Goal: Task Accomplishment & Management: Complete application form

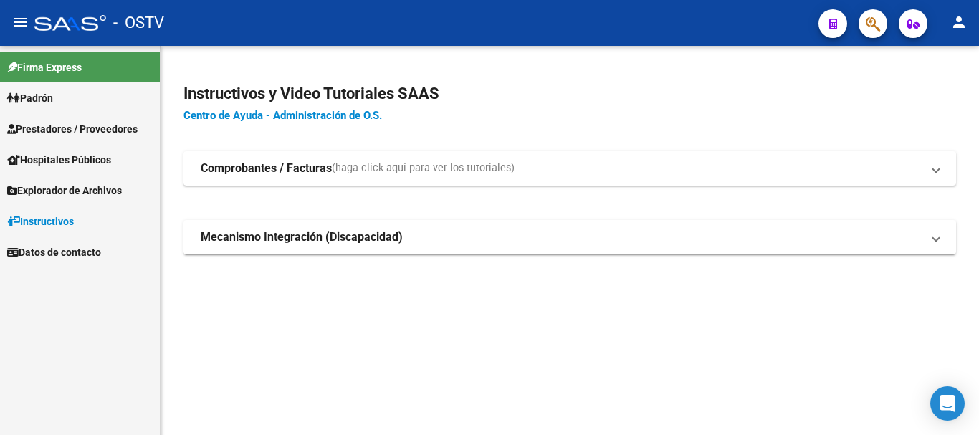
click at [95, 133] on span "Prestadores / Proveedores" at bounding box center [72, 129] width 130 height 16
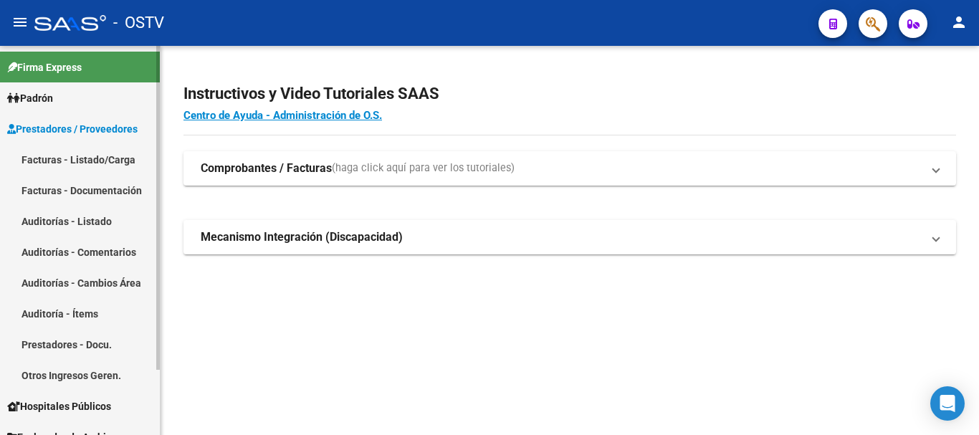
click at [91, 220] on link "Auditorías - Listado" at bounding box center [80, 221] width 160 height 31
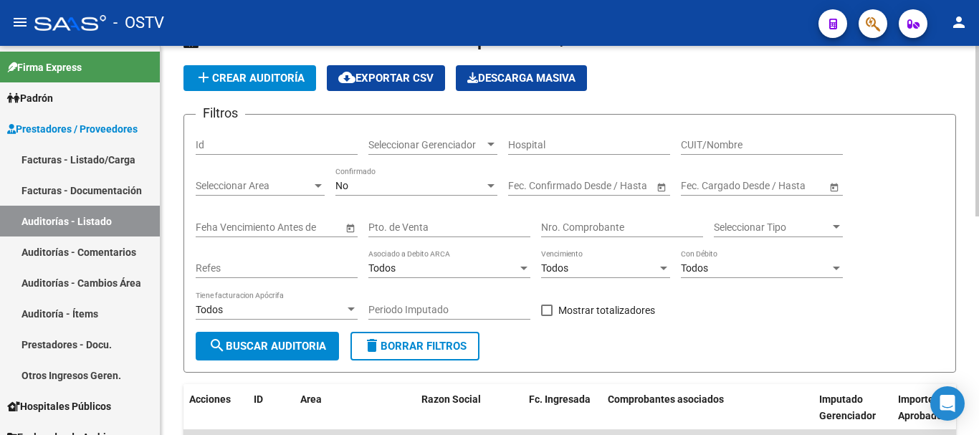
scroll to position [72, 0]
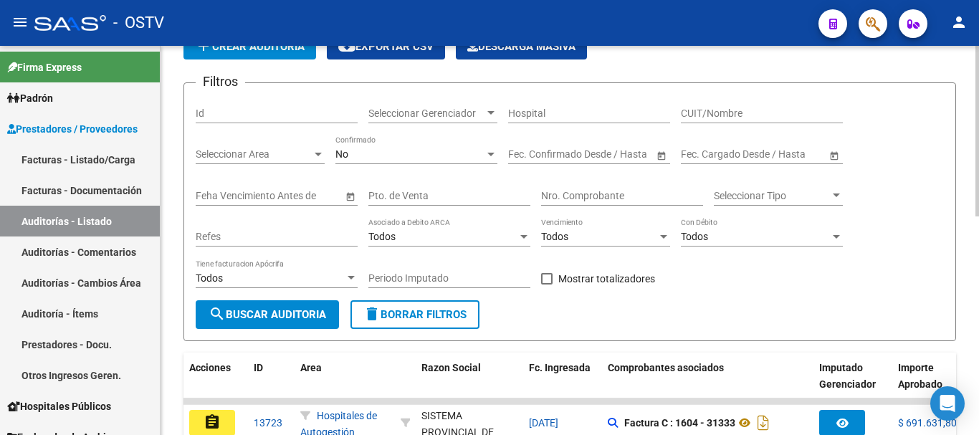
click at [626, 205] on div "Nro. Comprobante" at bounding box center [622, 191] width 162 height 29
paste input "1611"
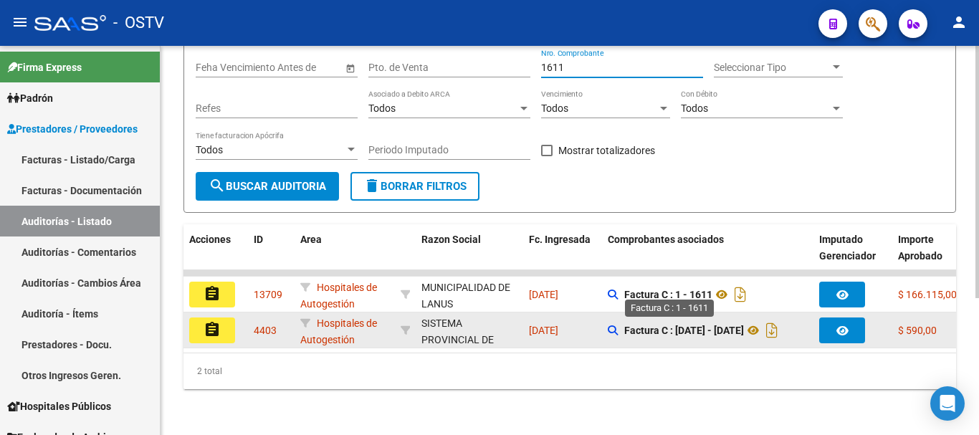
scroll to position [211, 0]
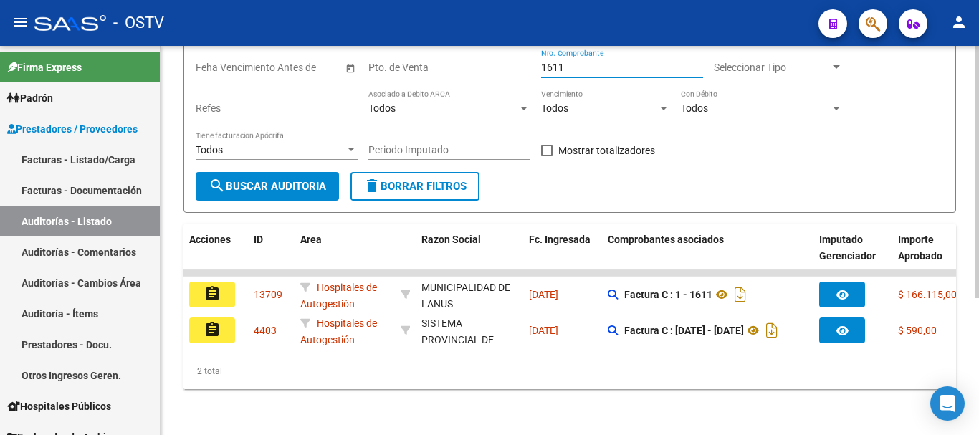
type input "1611"
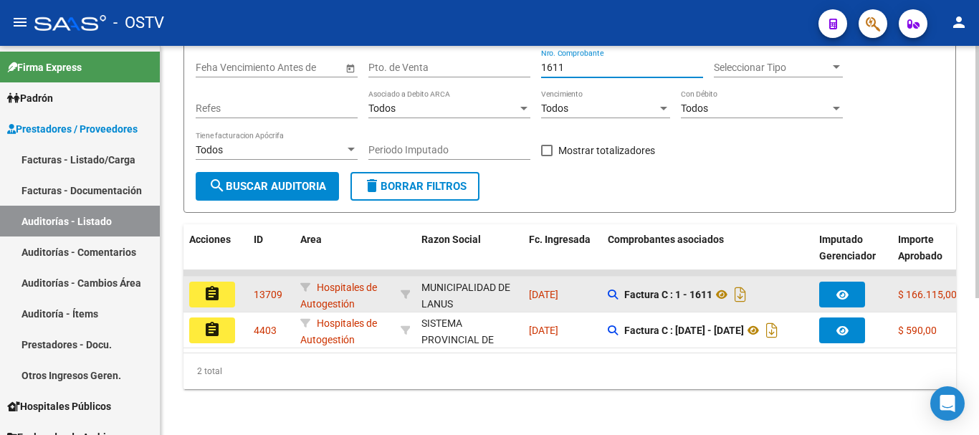
click at [209, 285] on mat-icon "assignment" at bounding box center [212, 293] width 17 height 17
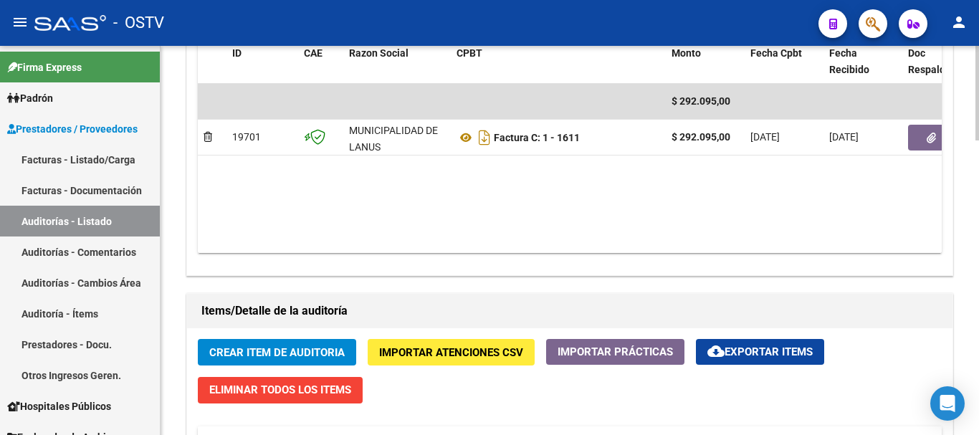
scroll to position [717, 0]
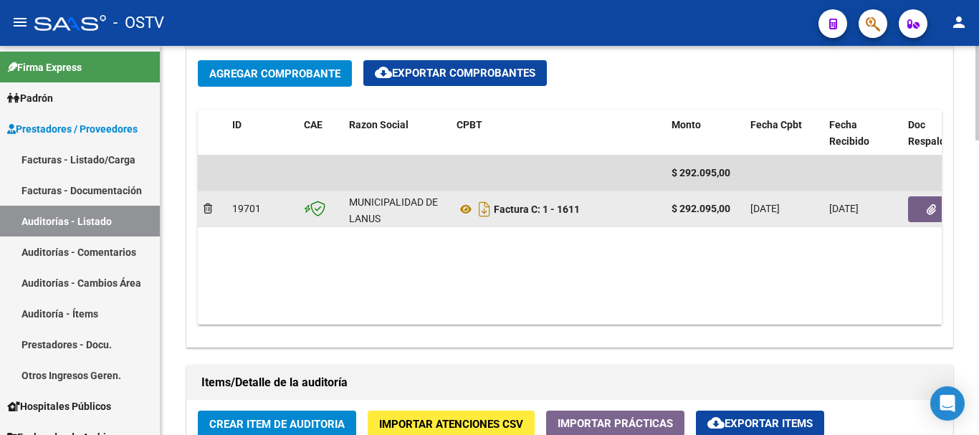
click at [928, 209] on icon "button" at bounding box center [931, 209] width 9 height 11
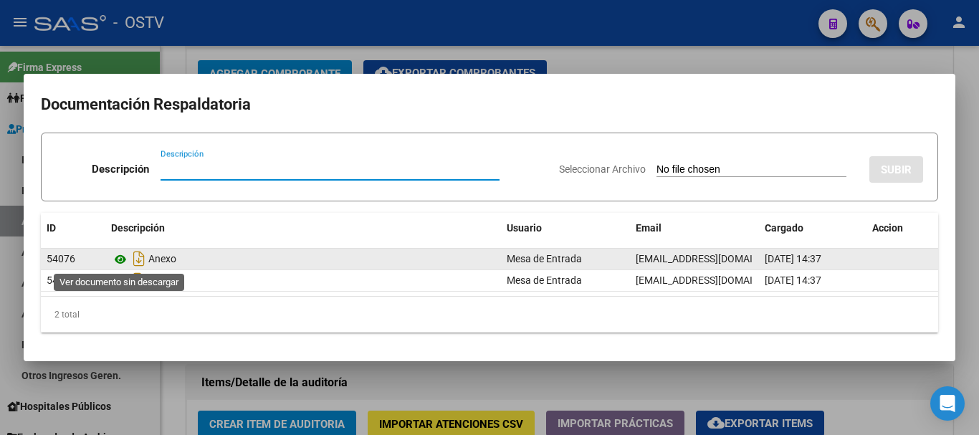
click at [127, 260] on icon at bounding box center [120, 259] width 19 height 17
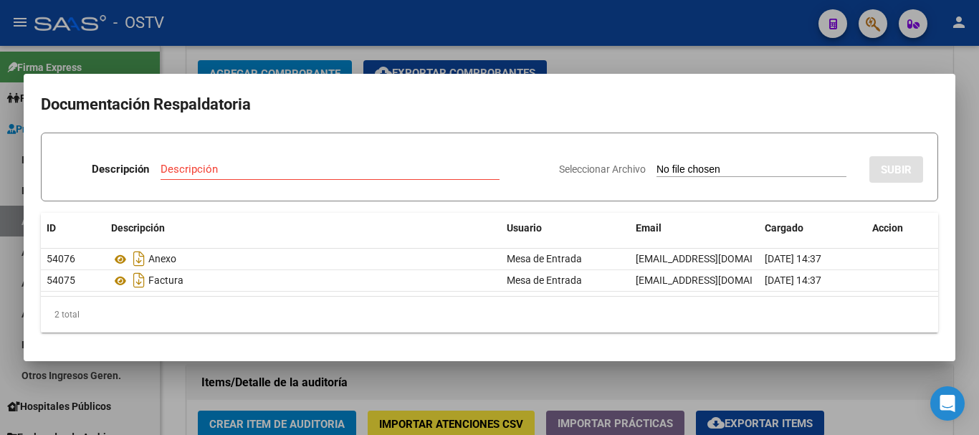
click at [979, 295] on div at bounding box center [489, 217] width 979 height 435
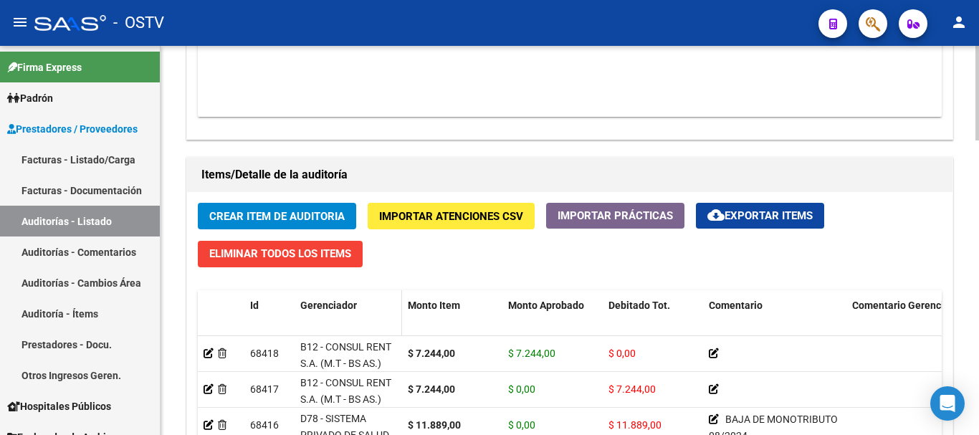
scroll to position [932, 0]
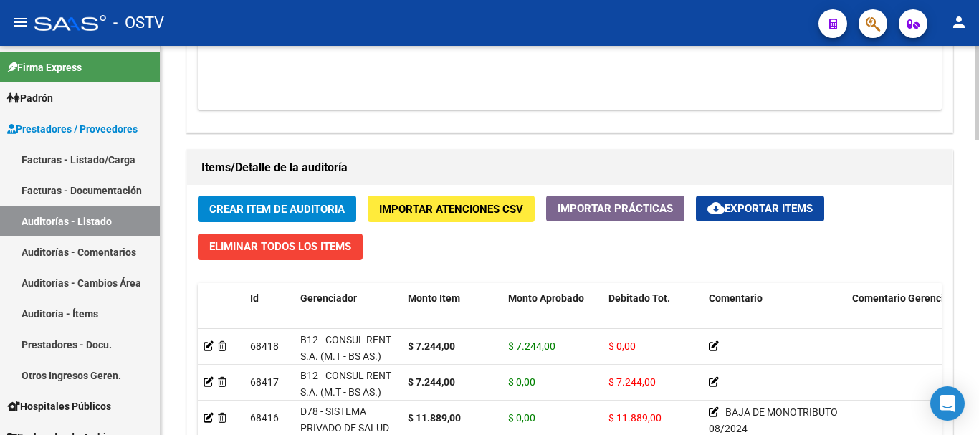
click at [275, 204] on span "Crear Item de Auditoria" at bounding box center [276, 209] width 135 height 13
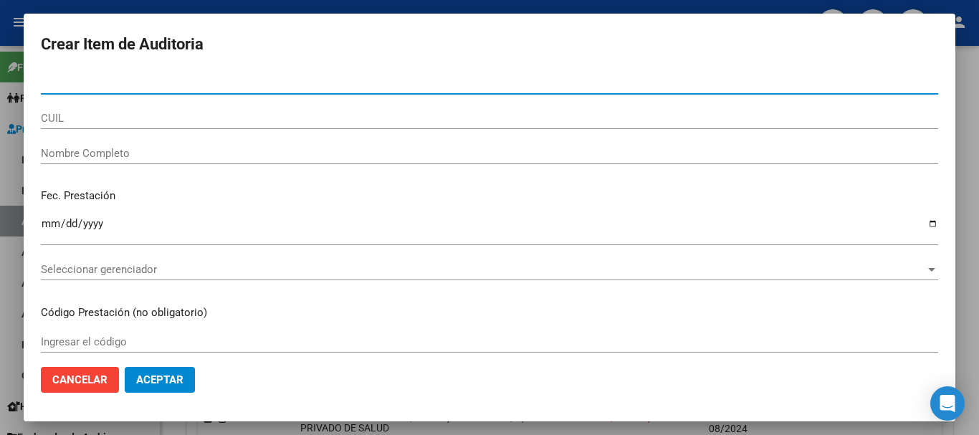
paste input "27853854"
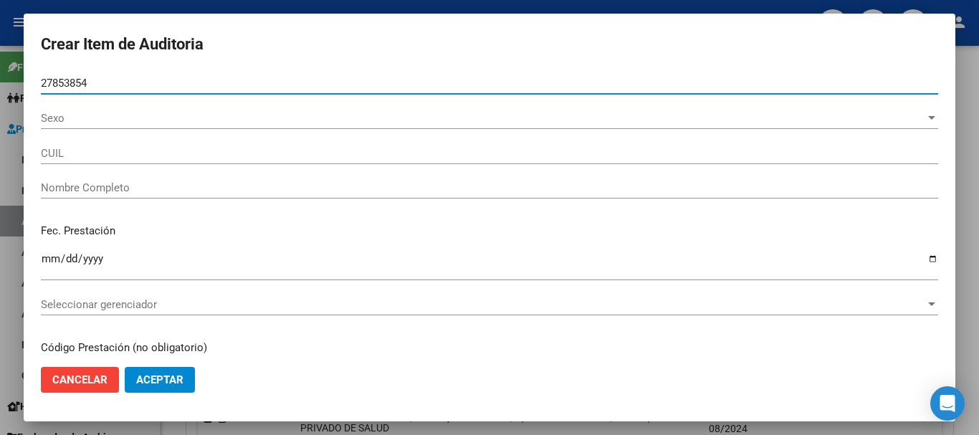
type input "27853854"
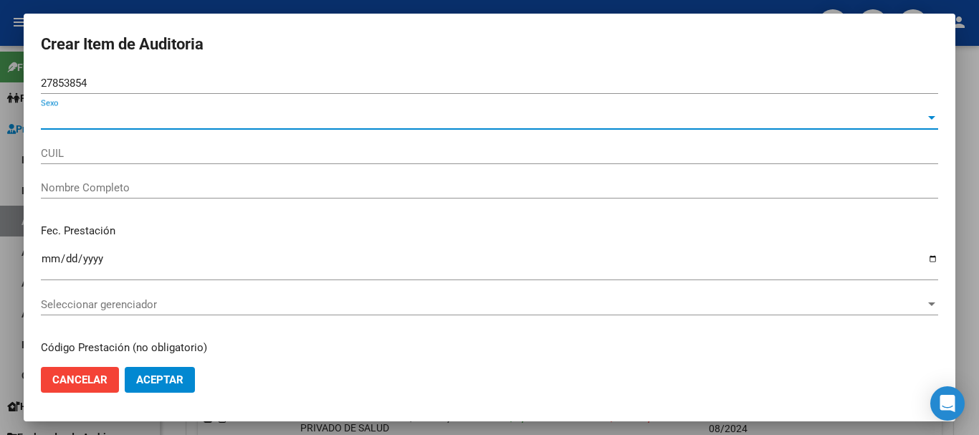
type input "27278538546"
type input "[PERSON_NAME] [PERSON_NAME]"
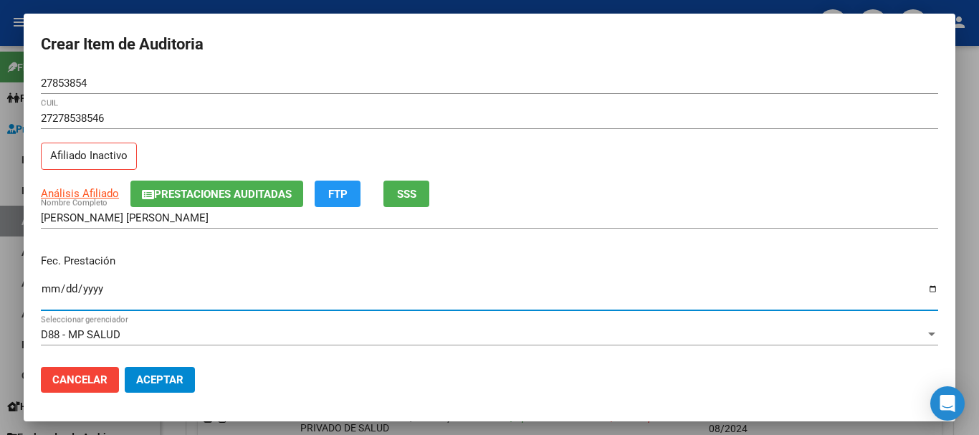
click at [249, 184] on button "Prestaciones Auditadas" at bounding box center [216, 194] width 173 height 27
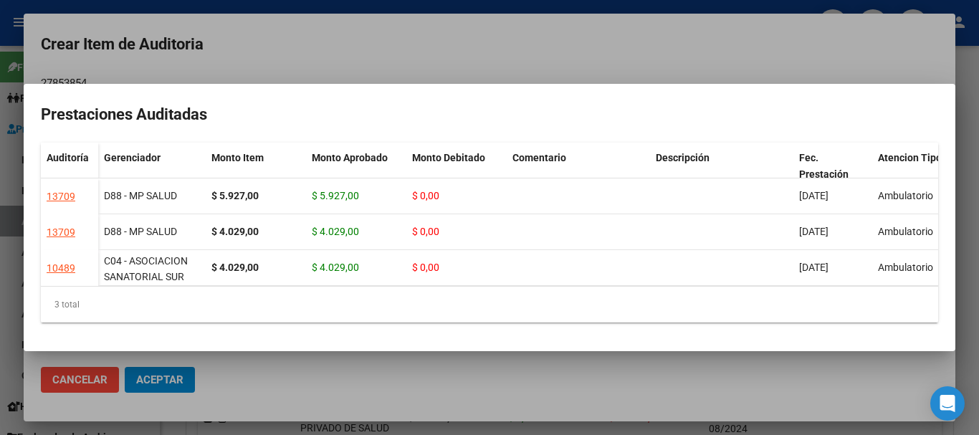
click at [964, 184] on div at bounding box center [489, 217] width 979 height 435
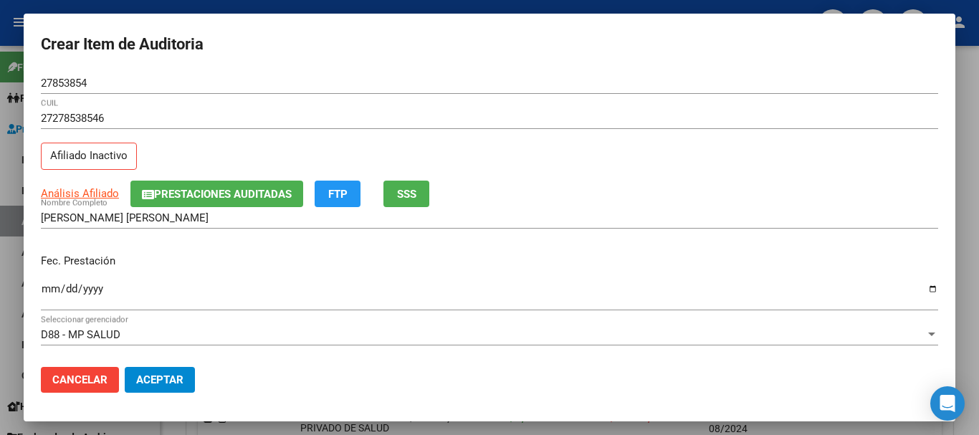
click at [964, 184] on div at bounding box center [489, 217] width 979 height 435
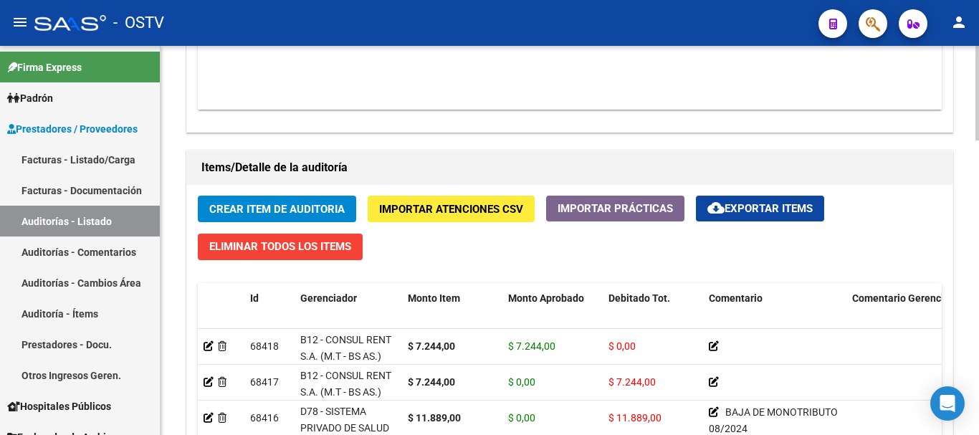
click at [198, 196] on button "Crear Item de Auditoria" at bounding box center [277, 209] width 158 height 27
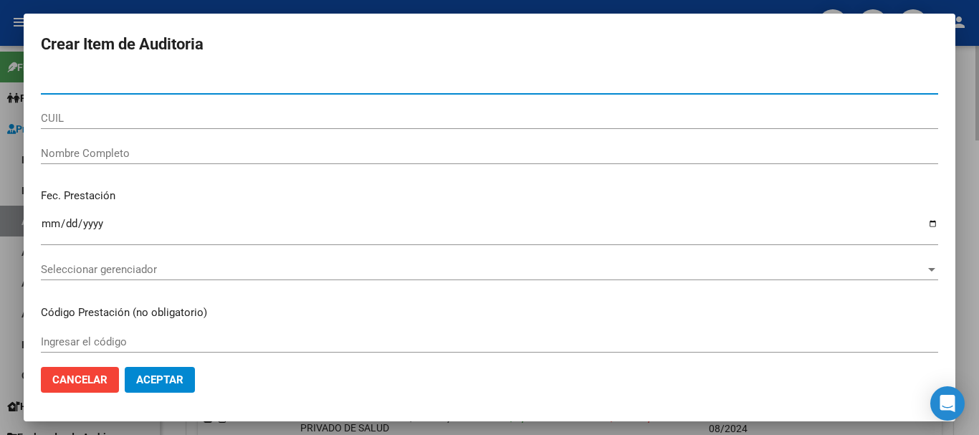
paste input "23500335"
type input "23500335"
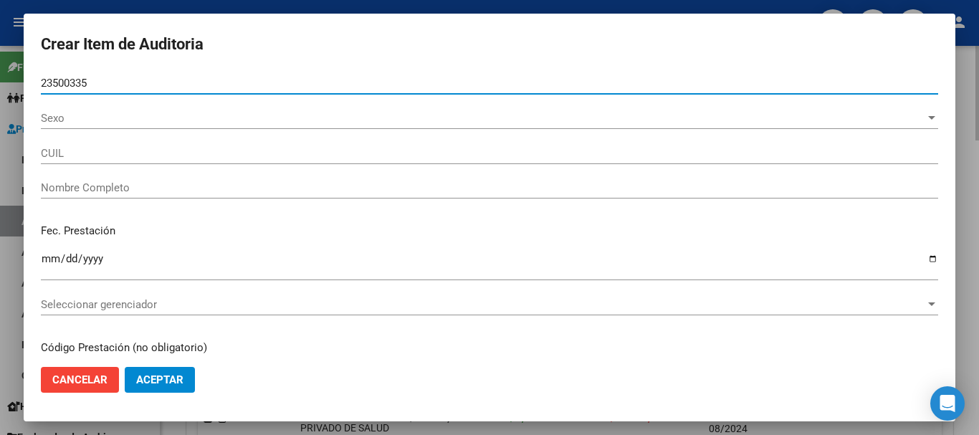
type input "27235003355"
type input "[PERSON_NAME]"
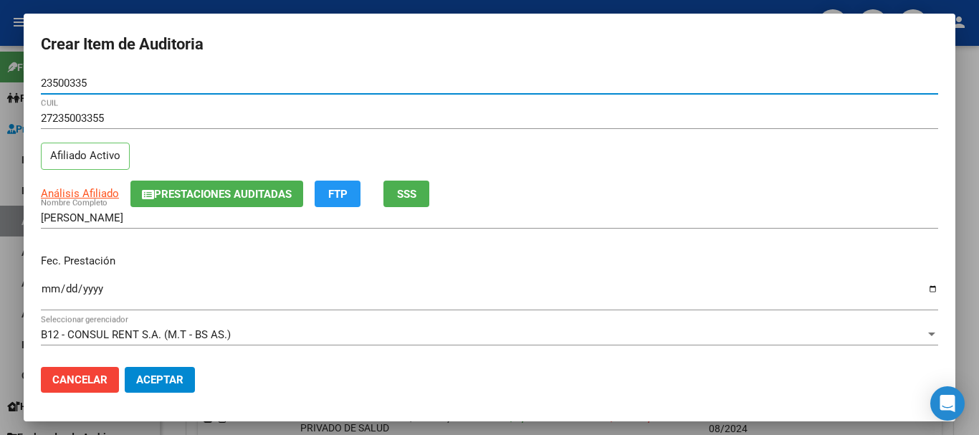
type input "23500335"
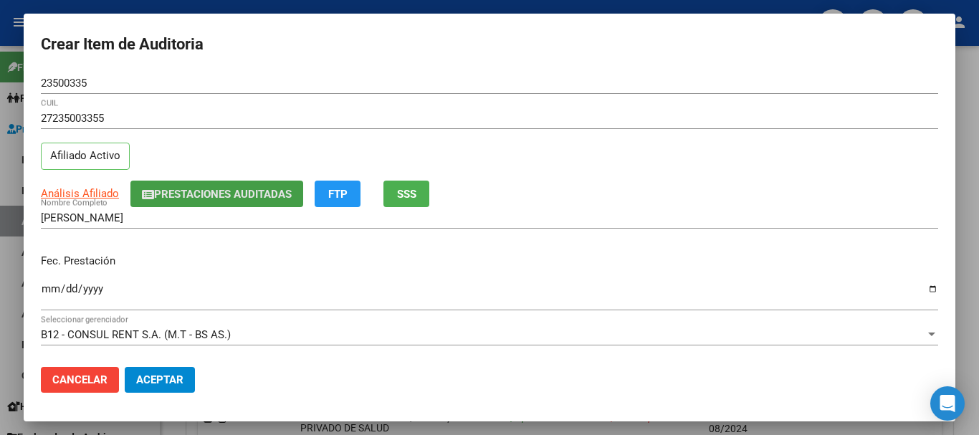
click at [234, 201] on span "Prestaciones Auditadas" at bounding box center [223, 194] width 138 height 13
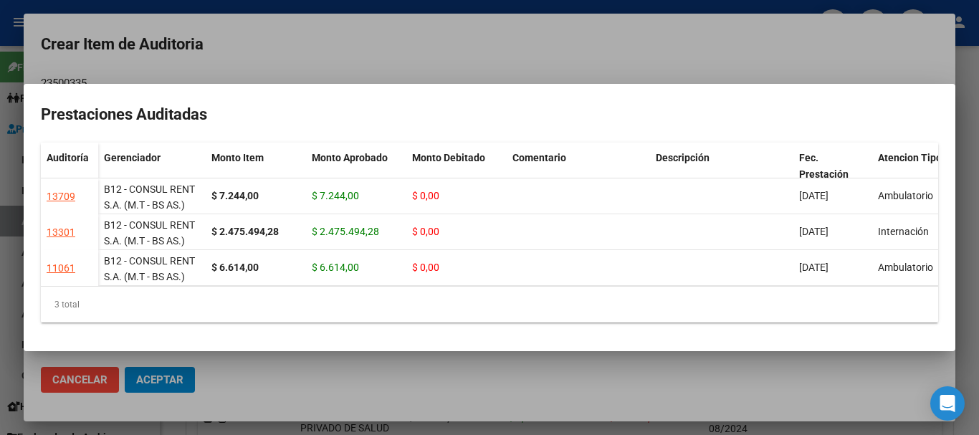
click at [744, 36] on div at bounding box center [489, 217] width 979 height 435
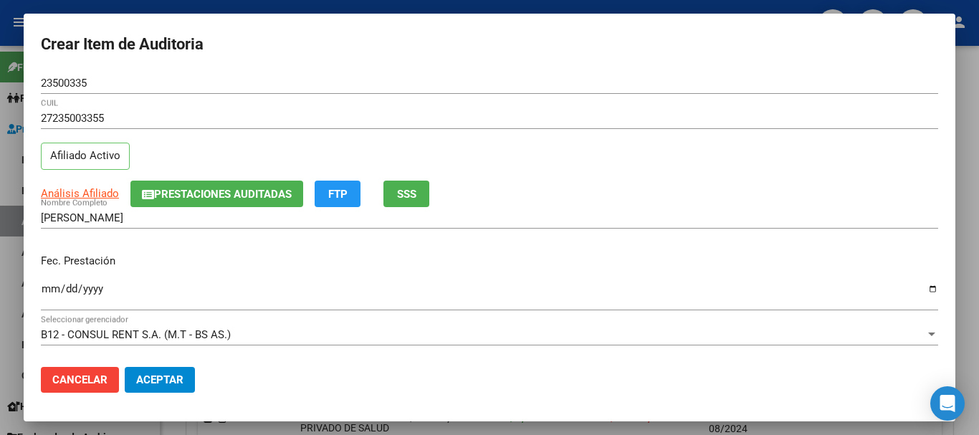
click at [976, 246] on div at bounding box center [489, 217] width 979 height 435
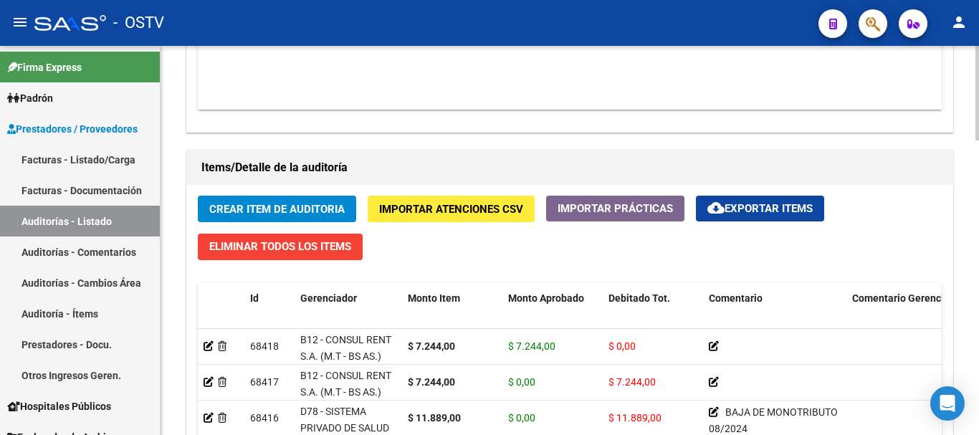
click at [198, 196] on button "Crear Item de Auditoria" at bounding box center [277, 209] width 158 height 27
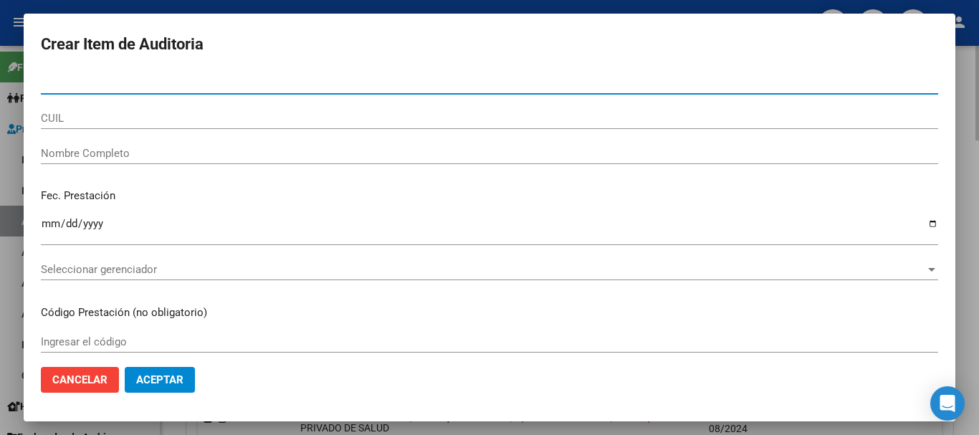
paste input "56335128"
type input "56335128"
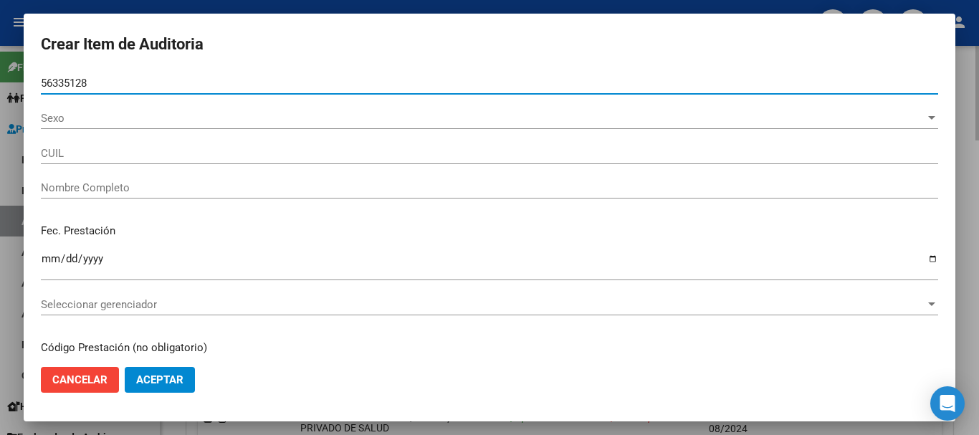
type input "20563351285"
type input "[PERSON_NAME] Loan [PERSON_NAME]"
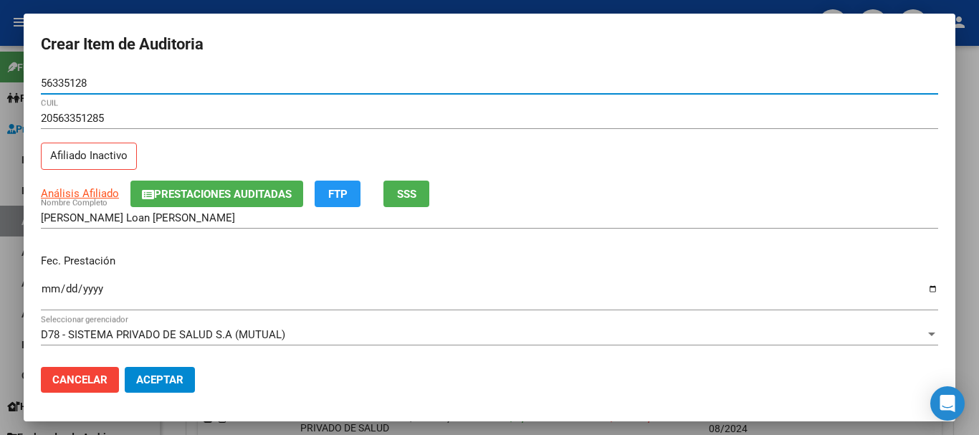
type input "56335128"
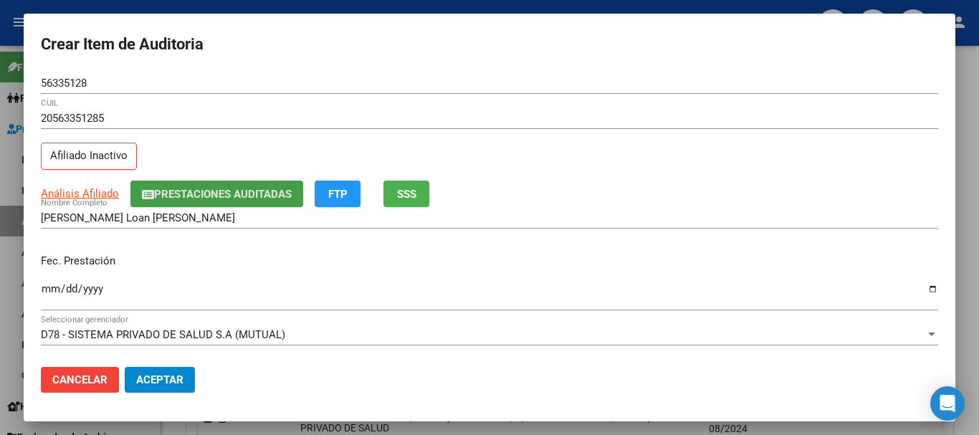
click at [247, 185] on button "Prestaciones Auditadas" at bounding box center [216, 194] width 173 height 27
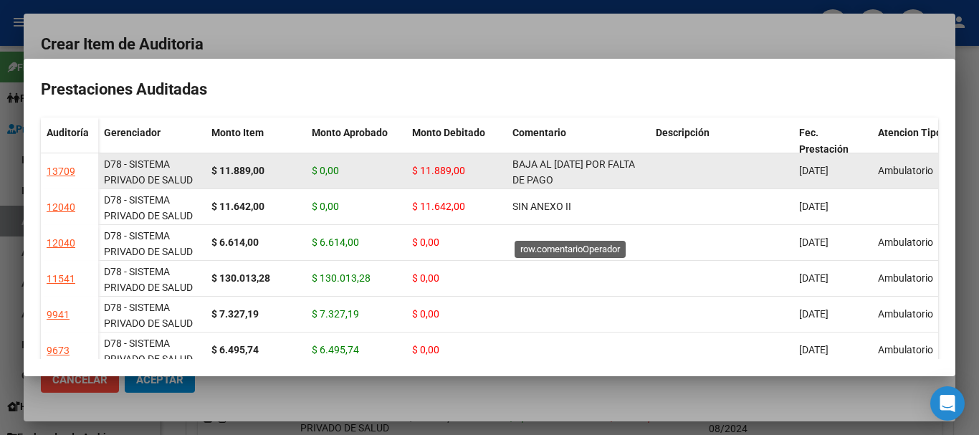
click at [556, 161] on span "BAJA AL [DATE] POR FALTA DE PAGO CORRESPONDIENTE PARA CONTAR CON COBERTURA" at bounding box center [574, 188] width 123 height 60
click at [566, 175] on span "BAJA AL [DATE] POR FALTA DE PAGO CORRESPONDIENTE PARA CONTAR CON COBERTURA" at bounding box center [574, 188] width 123 height 60
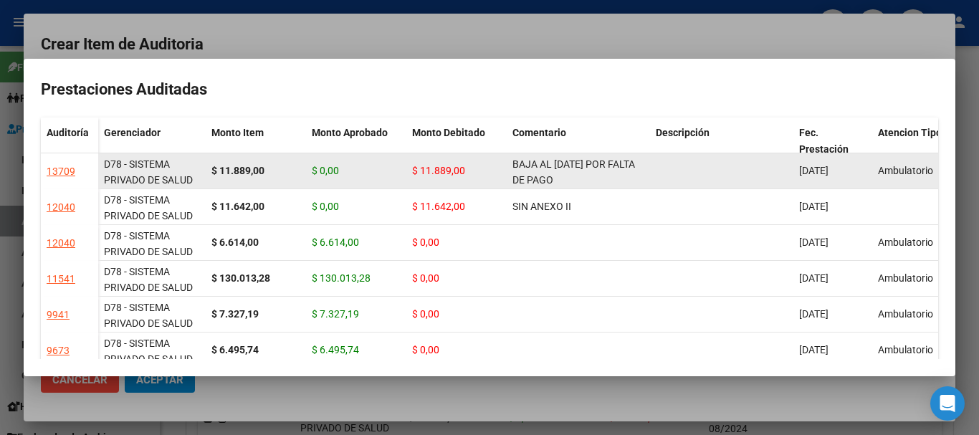
click at [566, 175] on span "BAJA AL [DATE] POR FALTA DE PAGO CORRESPONDIENTE PARA CONTAR CON COBERTURA" at bounding box center [574, 188] width 123 height 60
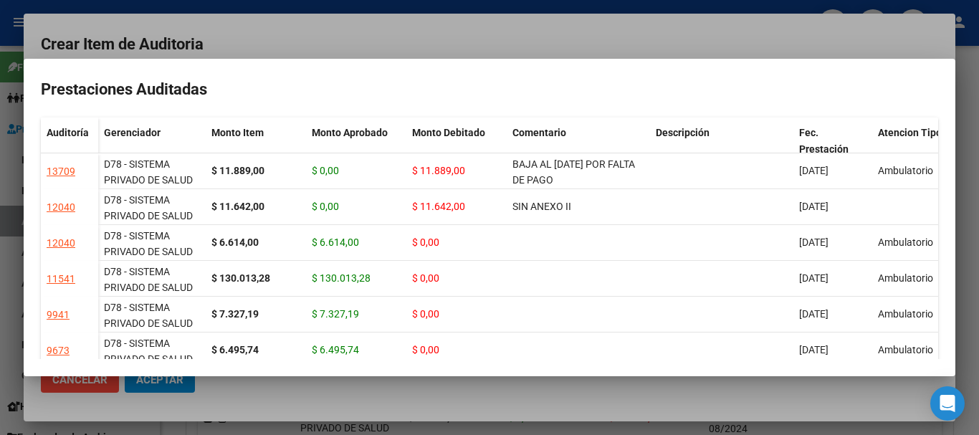
copy span "BAJA AL [DATE] POR FALTA DE PAGO CORRESPONDIENTE PARA CONTAR CON COBERTURA"
click at [565, 37] on div at bounding box center [489, 217] width 979 height 435
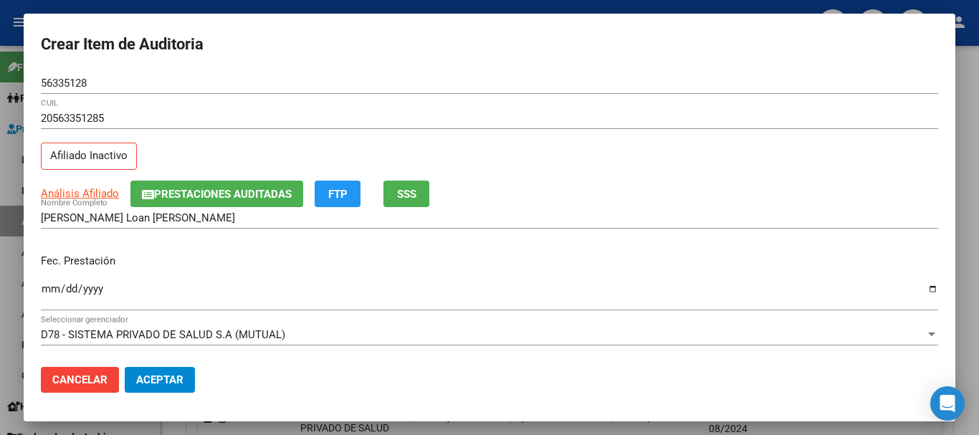
click at [43, 290] on input "Ingresar la fecha" at bounding box center [490, 294] width 898 height 23
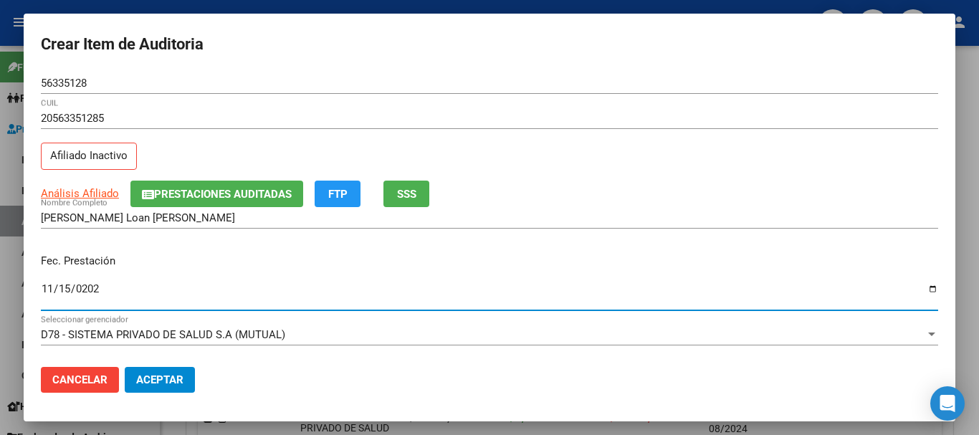
type input "[DATE]"
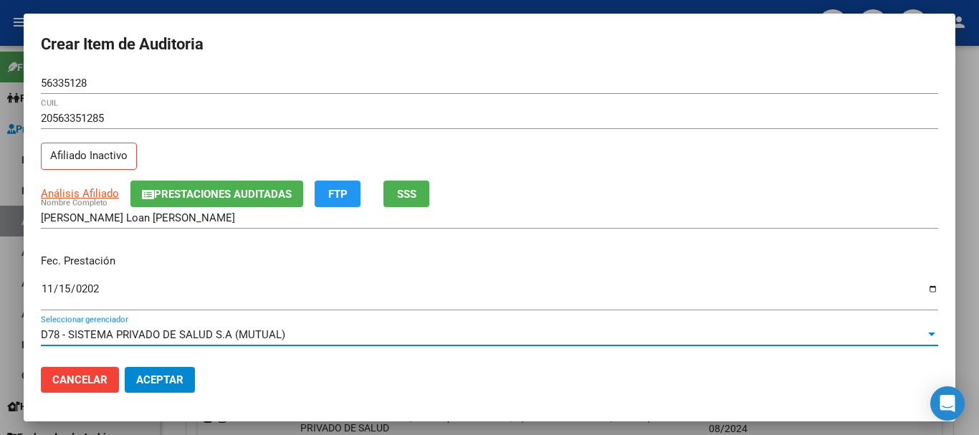
scroll to position [194, 0]
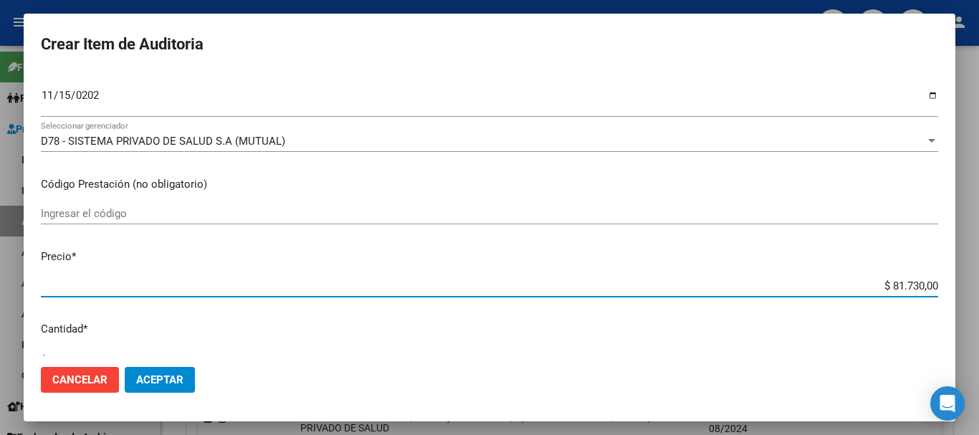
type input "$ 0,01"
type input "$ 0,11"
type input "$ 1,18"
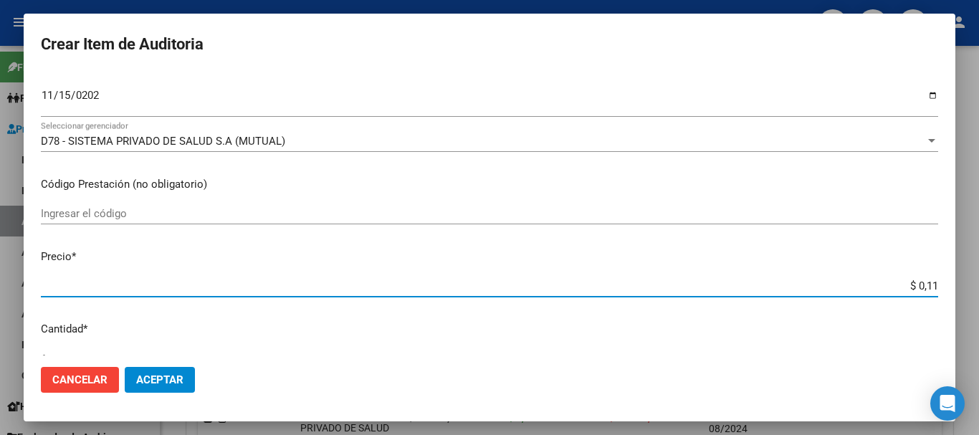
type input "$ 1,18"
type input "$ 11,88"
type input "$ 118,89"
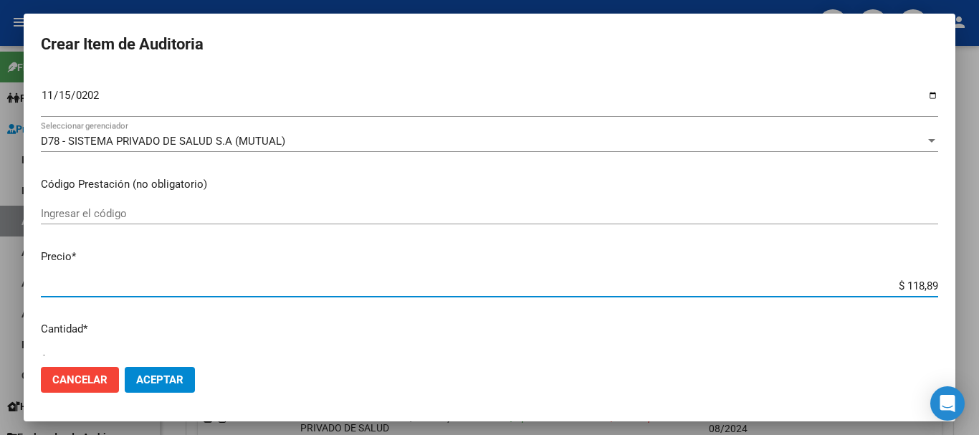
type input "$ 1.188,90"
type input "$ 11.889,00"
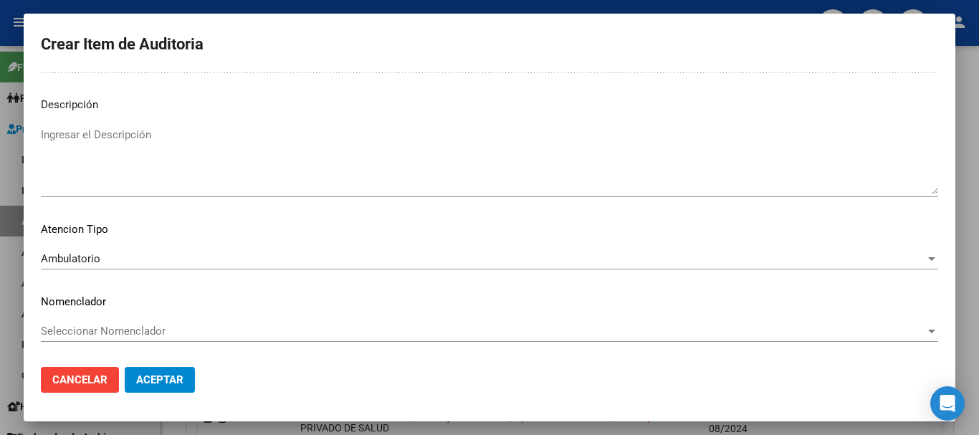
scroll to position [0, 0]
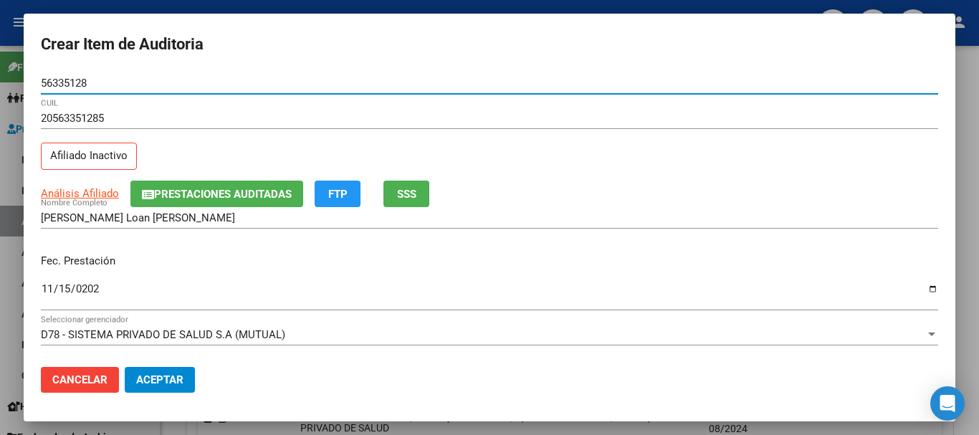
click at [125, 367] on button "Aceptar" at bounding box center [160, 380] width 70 height 26
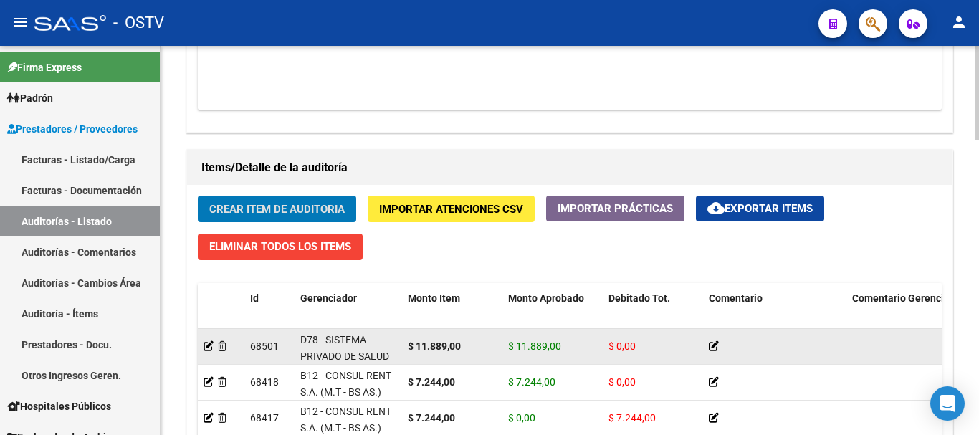
click at [201, 346] on datatable-body-cell at bounding box center [221, 346] width 47 height 35
click at [206, 348] on icon at bounding box center [209, 346] width 10 height 10
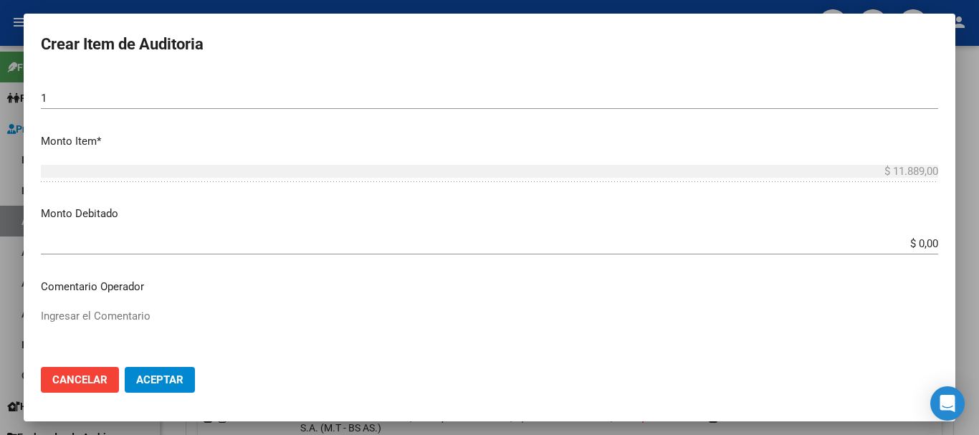
scroll to position [502, 0]
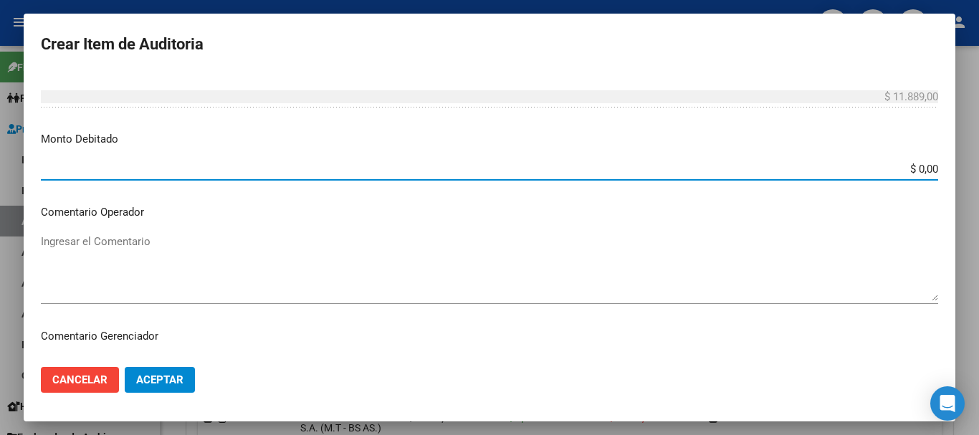
click at [903, 163] on input "$ 0,00" at bounding box center [490, 169] width 898 height 13
type input "$ 11.889,00"
click at [213, 265] on textarea "Ingresar el Comentario" at bounding box center [490, 267] width 898 height 67
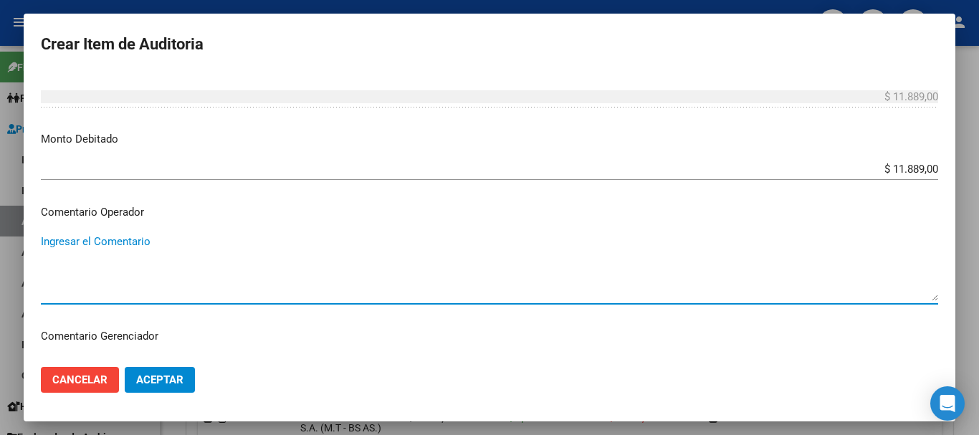
paste textarea "BAJA AL [DATE] POR FALTA DE PAGO CORRESPONDIENTE PARA CONTAR CON COBERTURA"
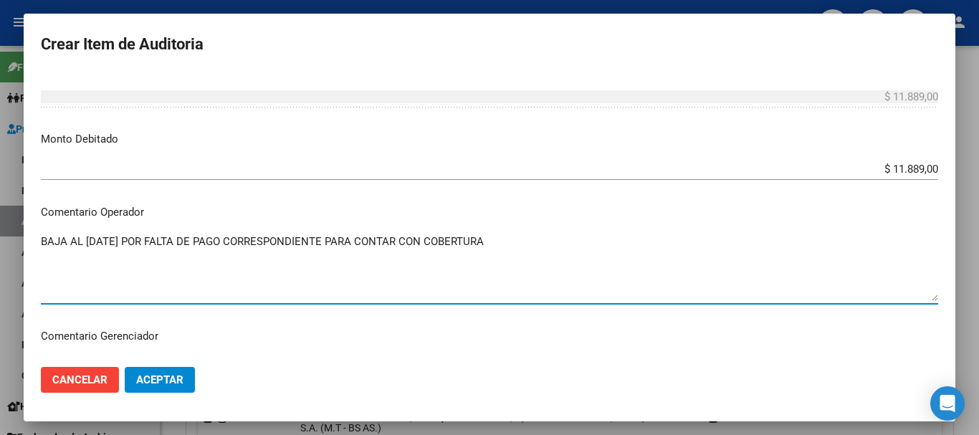
type textarea "BAJA AL [DATE] POR FALTA DE PAGO CORRESPONDIENTE PARA CONTAR CON COBERTURA"
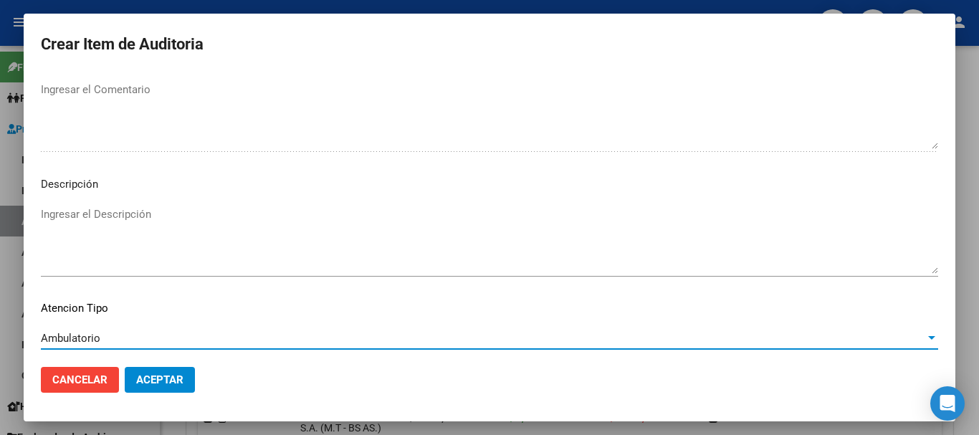
click at [171, 377] on span "Aceptar" at bounding box center [159, 380] width 47 height 13
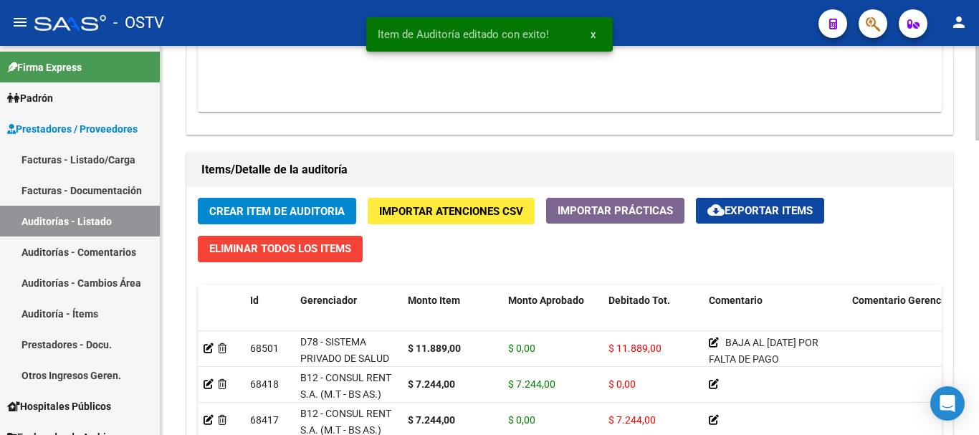
scroll to position [932, 0]
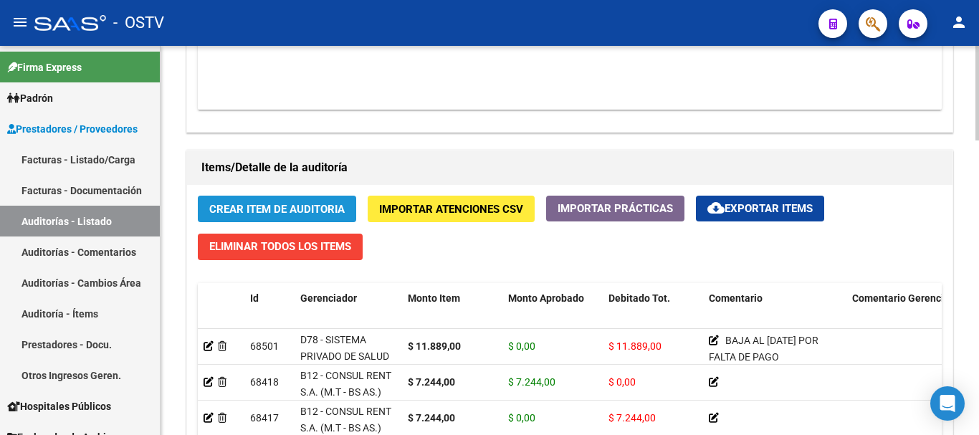
click at [253, 209] on span "Crear Item de Auditoria" at bounding box center [276, 209] width 135 height 13
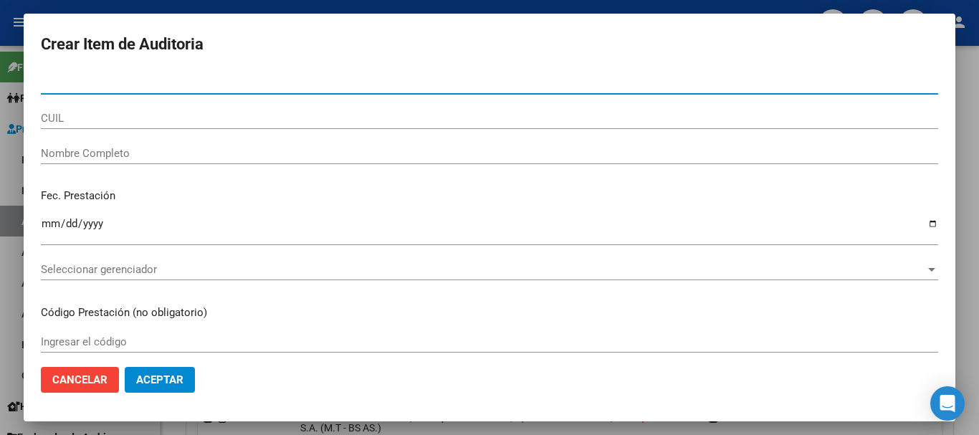
paste input "51161356"
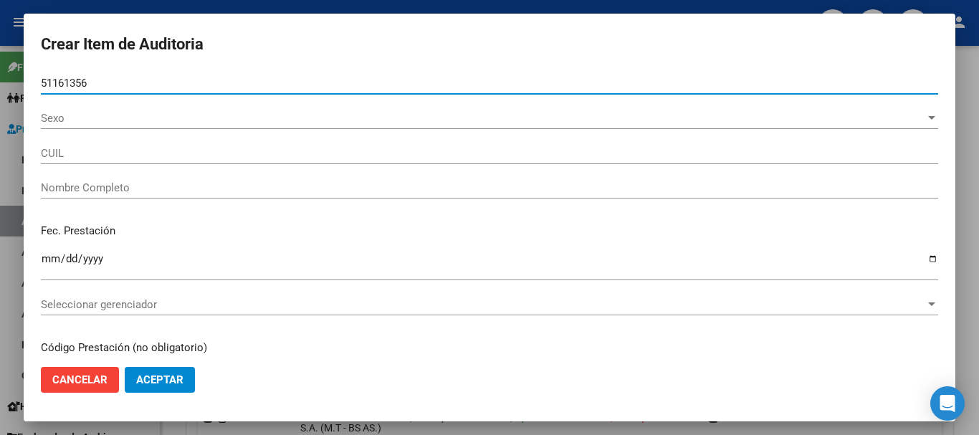
type input "51161356"
type input "20511613567"
type input "[PERSON_NAME]"
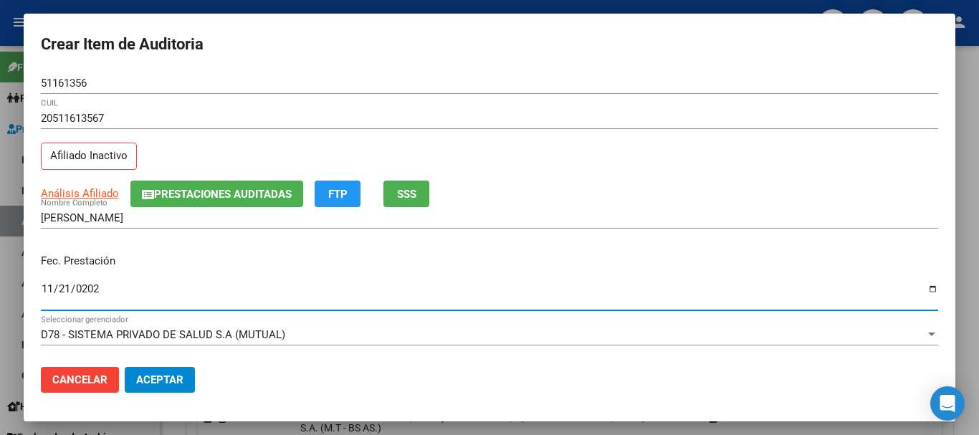
type input "[DATE]"
click at [164, 184] on button "Prestaciones Auditadas" at bounding box center [216, 194] width 173 height 27
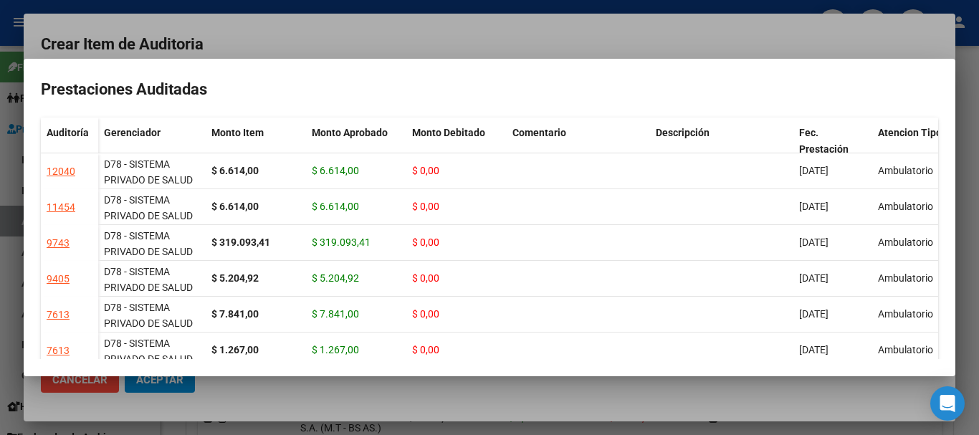
click at [342, 37] on div at bounding box center [489, 217] width 979 height 435
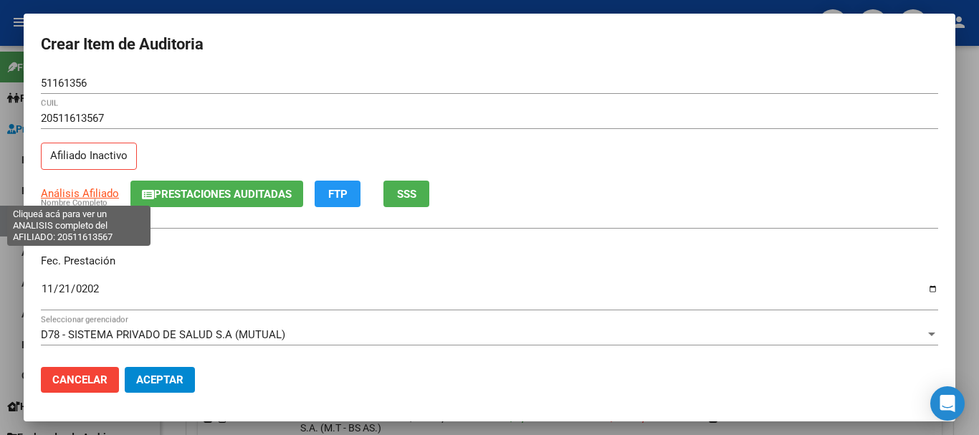
click at [52, 194] on span "Análisis Afiliado" at bounding box center [80, 193] width 78 height 13
copy span "n"
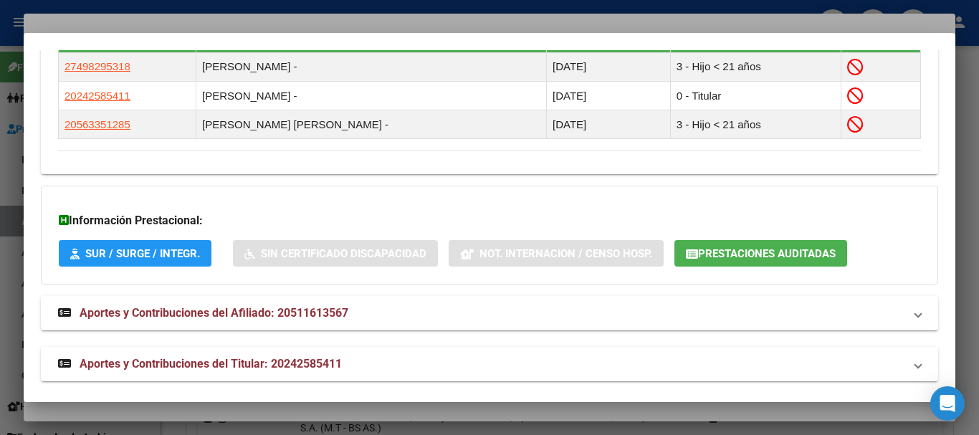
scroll to position [893, 0]
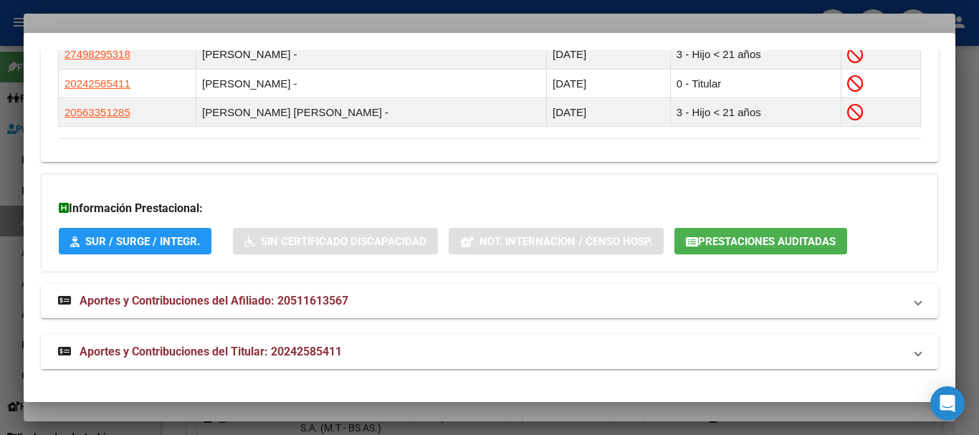
click at [234, 347] on span "Aportes y Contribuciones del Titular: 20242585411" at bounding box center [211, 352] width 262 height 14
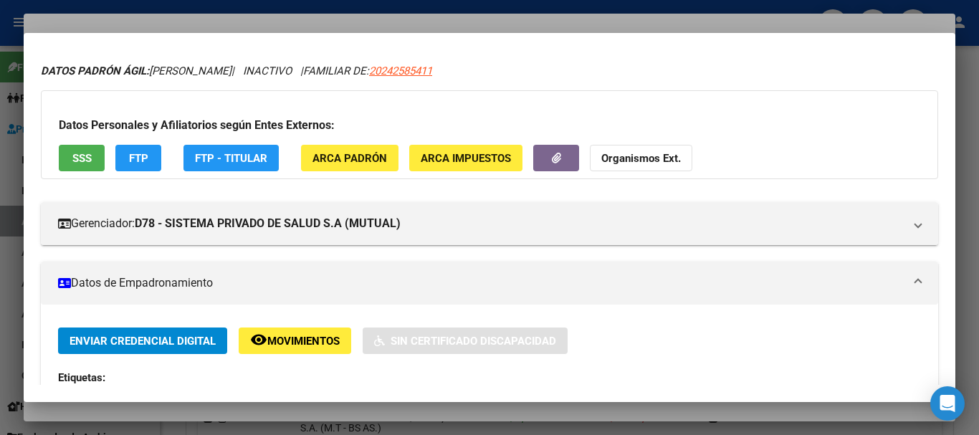
scroll to position [0, 0]
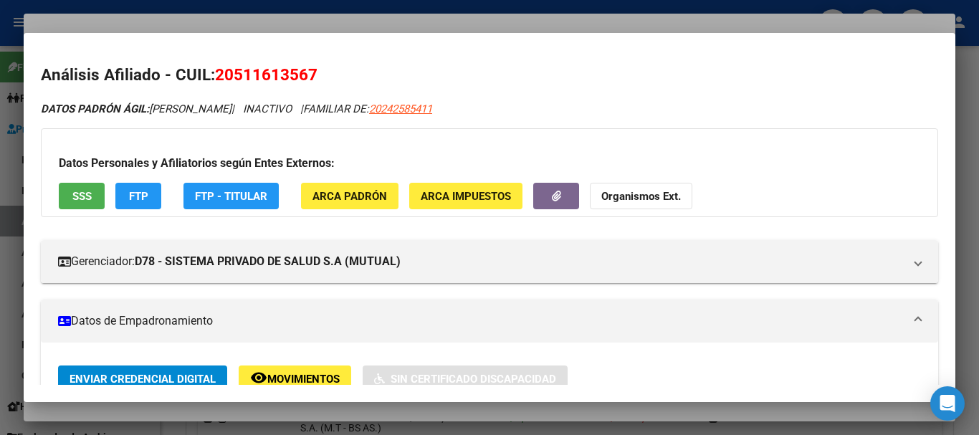
click at [613, 184] on button "Organismos Ext." at bounding box center [641, 196] width 103 height 27
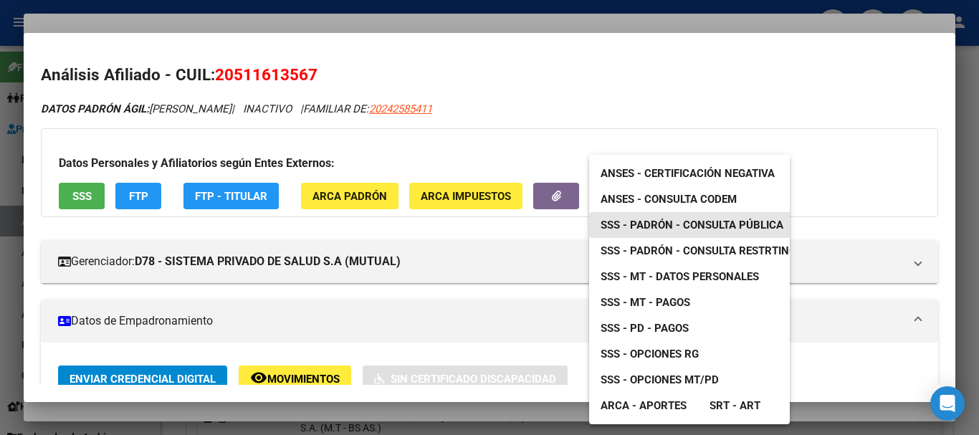
click at [665, 221] on span "SSS - Padrón - Consulta Pública" at bounding box center [692, 225] width 183 height 13
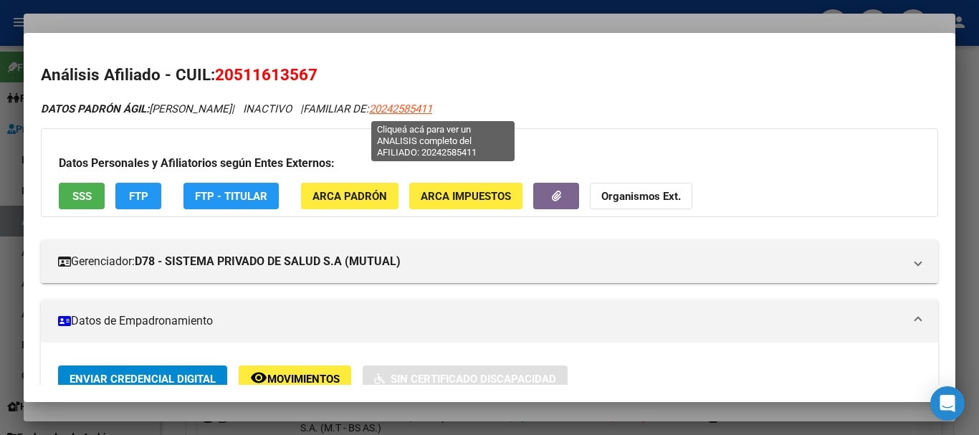
click at [432, 107] on span "20242585411" at bounding box center [400, 109] width 63 height 13
type textarea "20242585411"
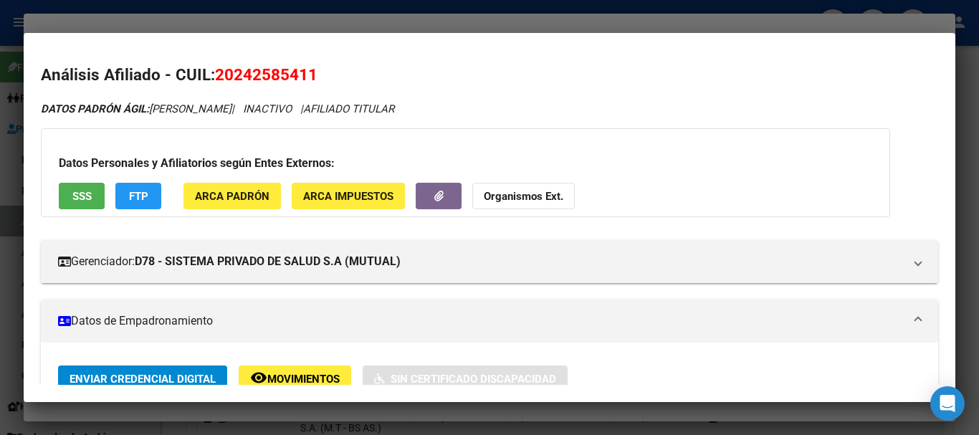
click at [555, 198] on strong "Organismos Ext." at bounding box center [524, 196] width 80 height 13
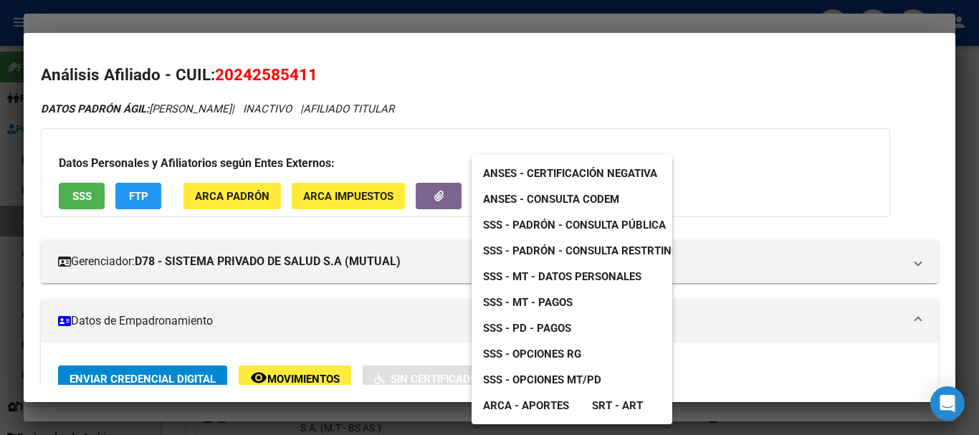
click at [591, 274] on span "SSS - MT - Datos Personales" at bounding box center [562, 276] width 158 height 13
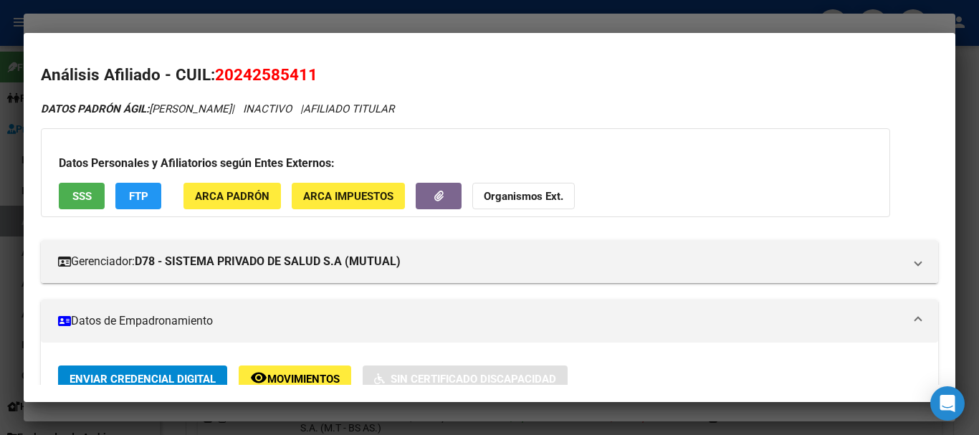
click at [290, 22] on div at bounding box center [489, 217] width 979 height 435
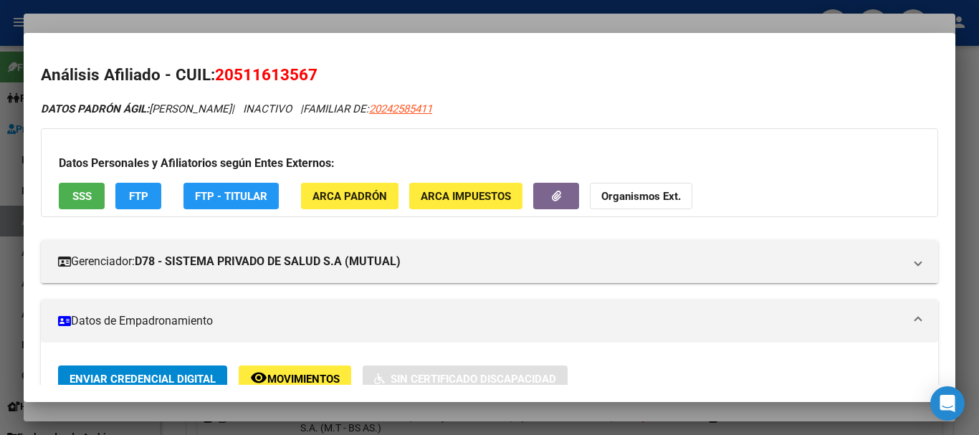
click at [439, 22] on div at bounding box center [489, 217] width 979 height 435
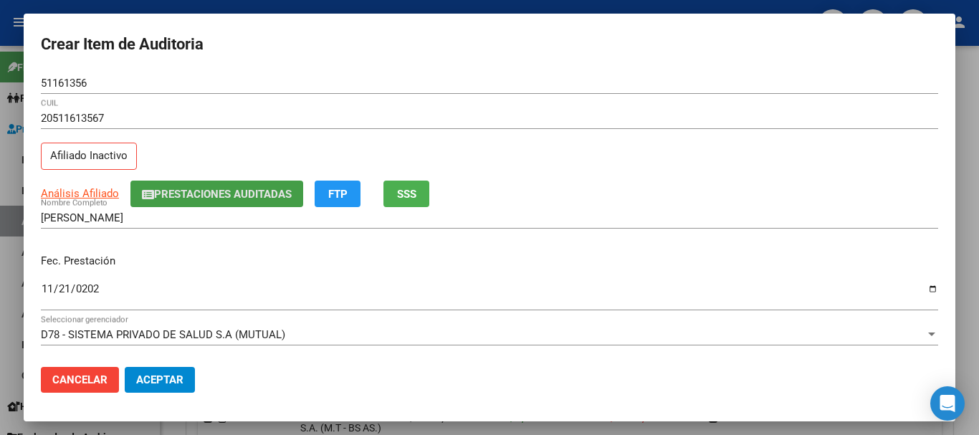
click at [244, 191] on span "Prestaciones Auditadas" at bounding box center [223, 194] width 138 height 13
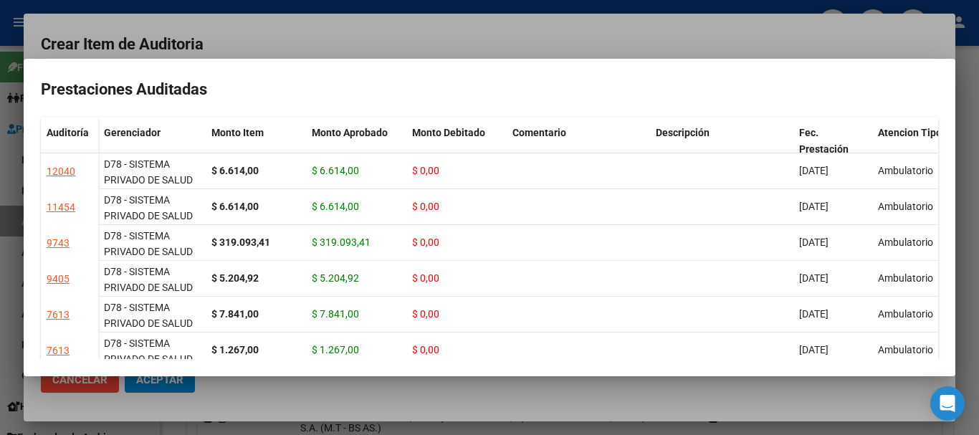
drag, startPoint x: 363, startPoint y: 44, endPoint x: 419, endPoint y: 40, distance: 56.1
click at [363, 44] on div at bounding box center [489, 217] width 979 height 435
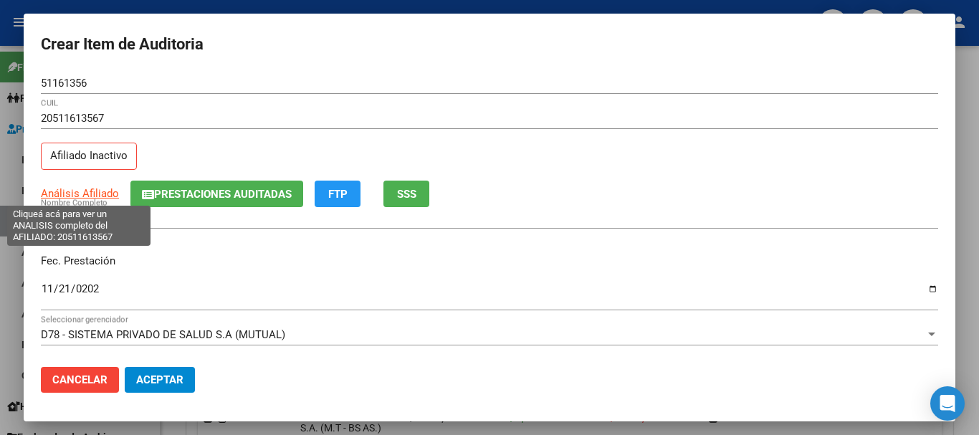
click at [90, 190] on span "Análisis Afiliado" at bounding box center [80, 193] width 78 height 13
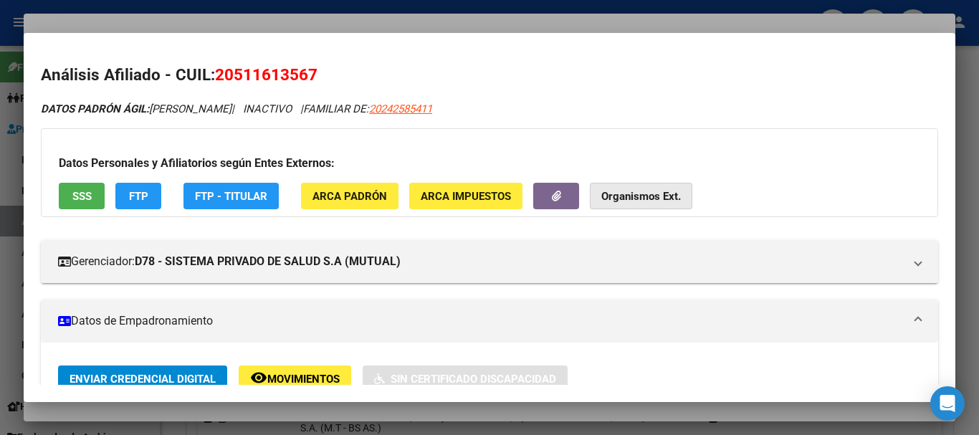
click at [628, 198] on strong "Organismos Ext." at bounding box center [641, 196] width 80 height 13
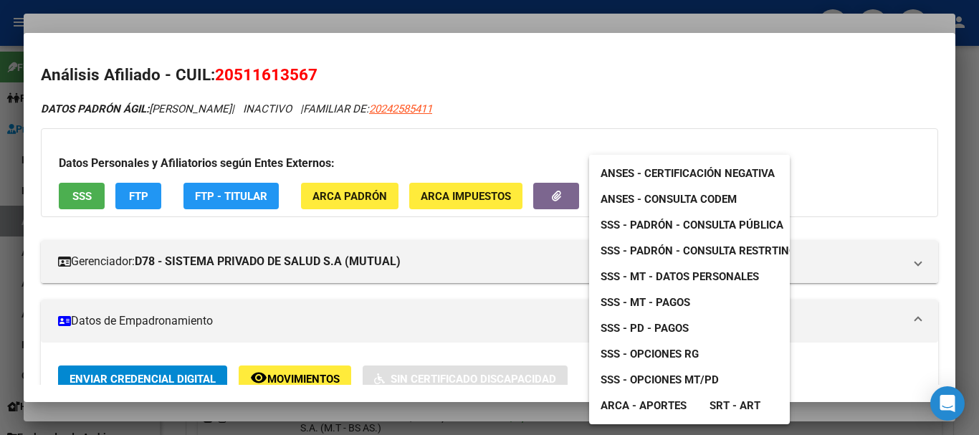
click at [710, 219] on span "SSS - Padrón - Consulta Pública" at bounding box center [692, 225] width 183 height 13
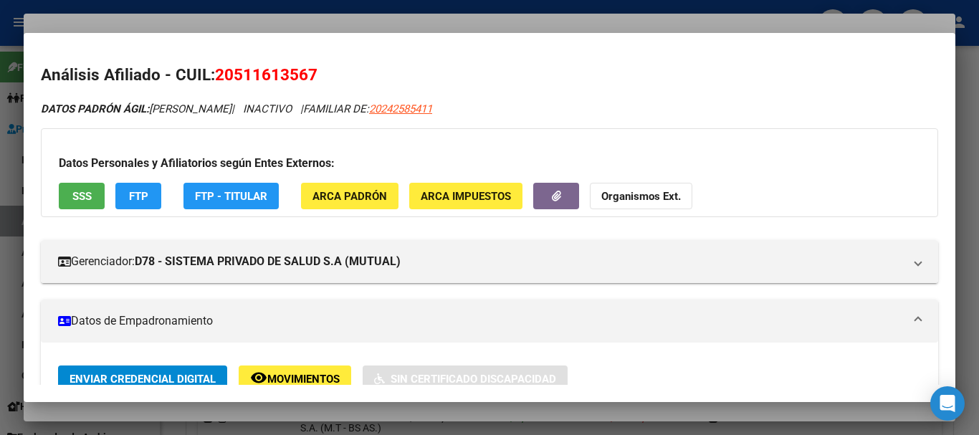
click at [511, 16] on div at bounding box center [489, 217] width 979 height 435
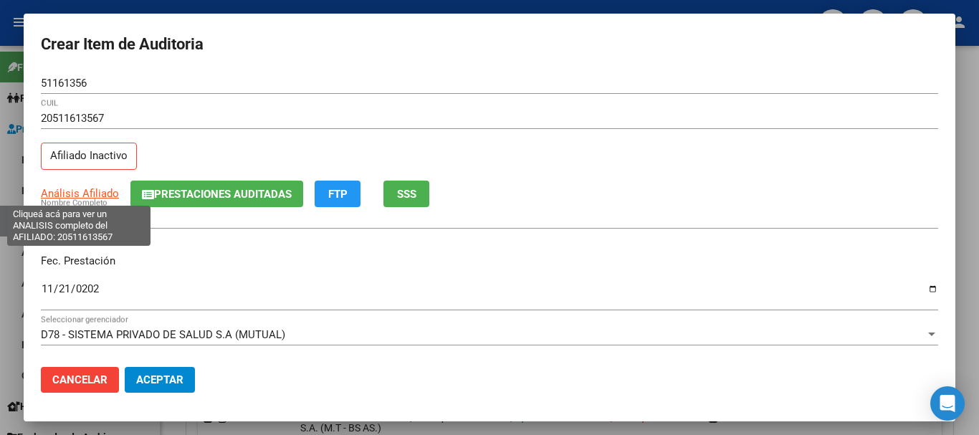
click at [105, 193] on span "Análisis Afiliado" at bounding box center [80, 193] width 78 height 13
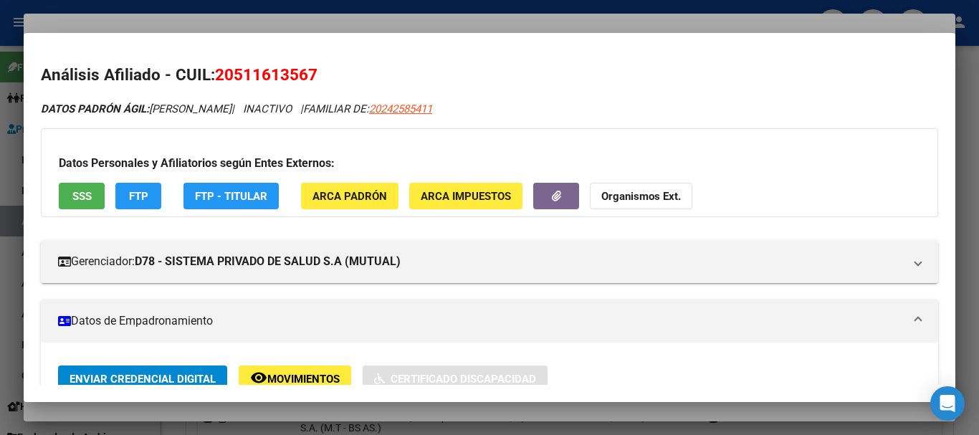
drag, startPoint x: 105, startPoint y: 356, endPoint x: 0, endPoint y: 463, distance: 149.6
click at [0, 434] on html "menu - OSTV person Firma Express Padrón Afiliados Empadronados Movimientos de A…" at bounding box center [489, 217] width 979 height 435
click at [409, 84] on h2 "Análisis Afiliado - CUIL: 20511613567" at bounding box center [490, 75] width 898 height 24
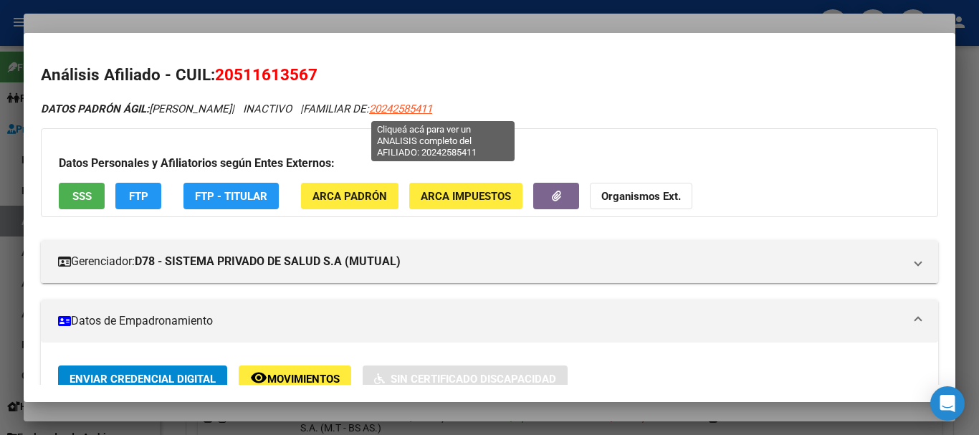
click at [432, 110] on span "20242585411" at bounding box center [400, 109] width 63 height 13
type textarea "20242585411"
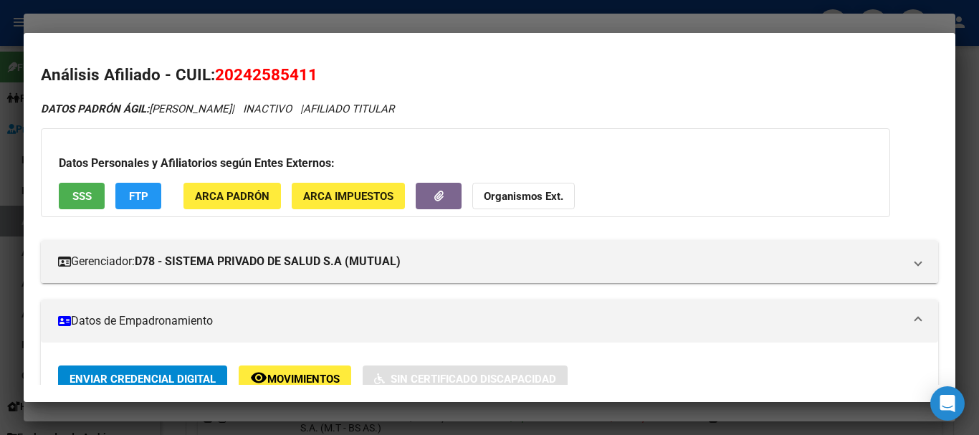
click at [388, 21] on div at bounding box center [489, 217] width 979 height 435
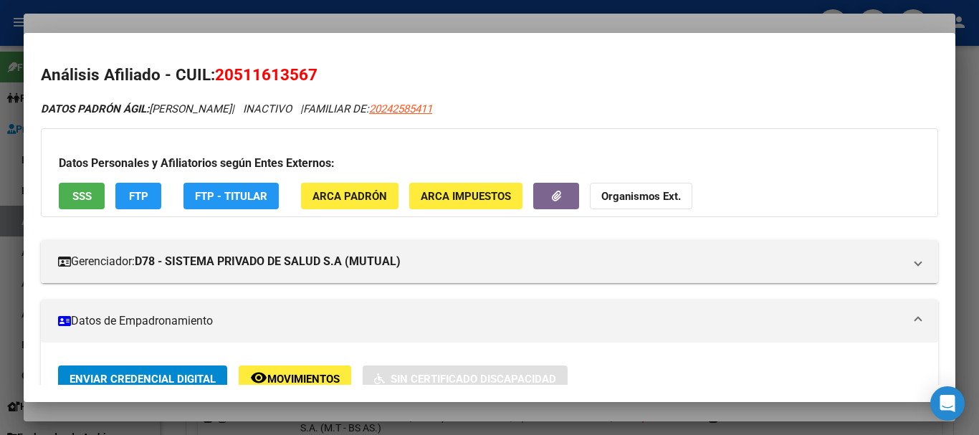
click at [388, 21] on div at bounding box center [489, 217] width 979 height 435
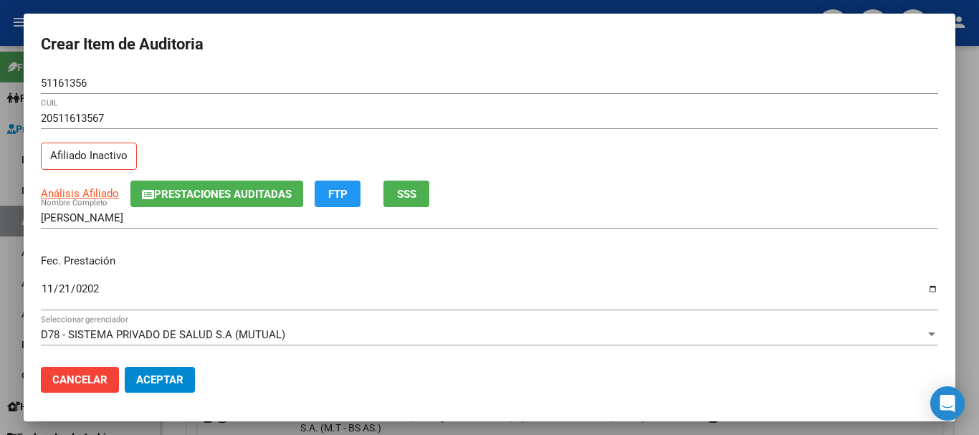
click at [535, 133] on div "20511613567 CUIL" at bounding box center [490, 125] width 898 height 35
click at [979, 327] on div at bounding box center [489, 217] width 979 height 435
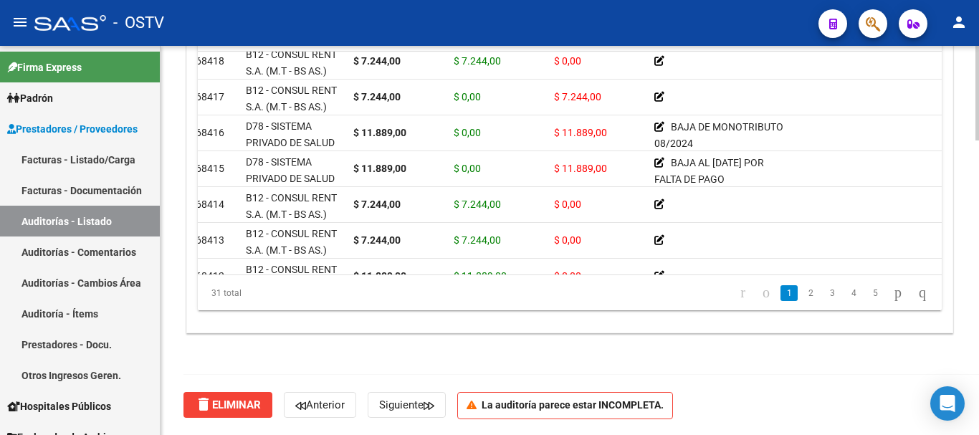
scroll to position [44, 0]
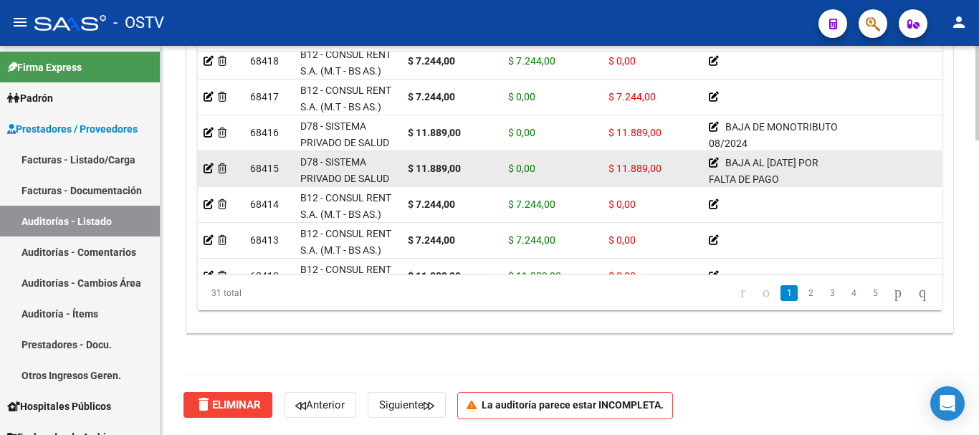
click at [201, 166] on datatable-body-cell at bounding box center [221, 168] width 47 height 35
click at [209, 166] on icon at bounding box center [209, 168] width 10 height 10
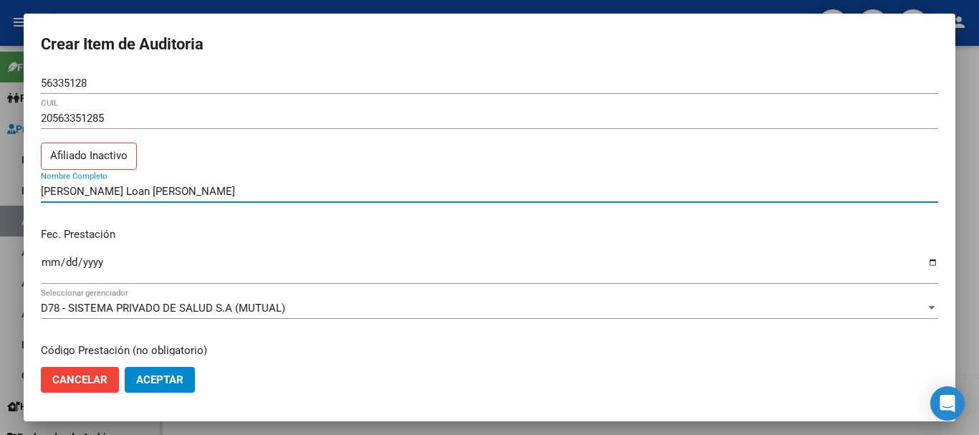
drag, startPoint x: 151, startPoint y: 191, endPoint x: 38, endPoint y: 198, distance: 112.7
click at [38, 198] on mat-dialog-content "56335128 Nro Documento 20563351285 CUIL Afiliado Inactivo [PERSON_NAME] Loan [P…" at bounding box center [490, 213] width 932 height 283
click at [356, 4] on div at bounding box center [489, 217] width 979 height 435
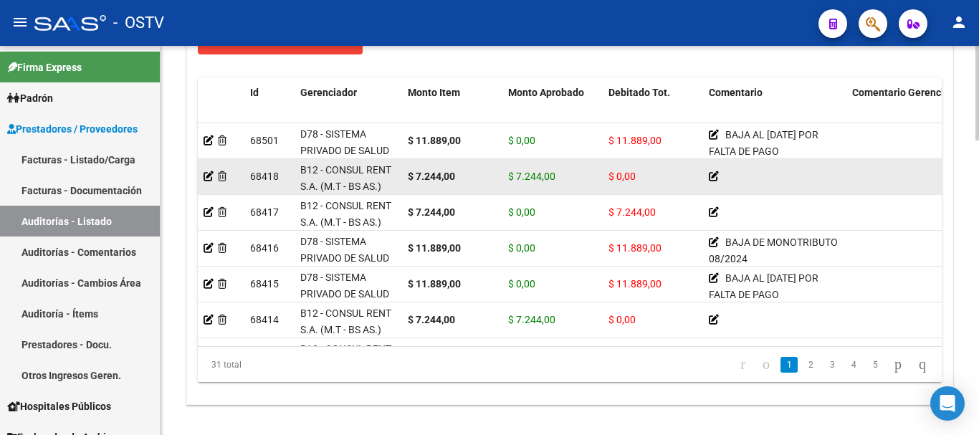
scroll to position [1066, 0]
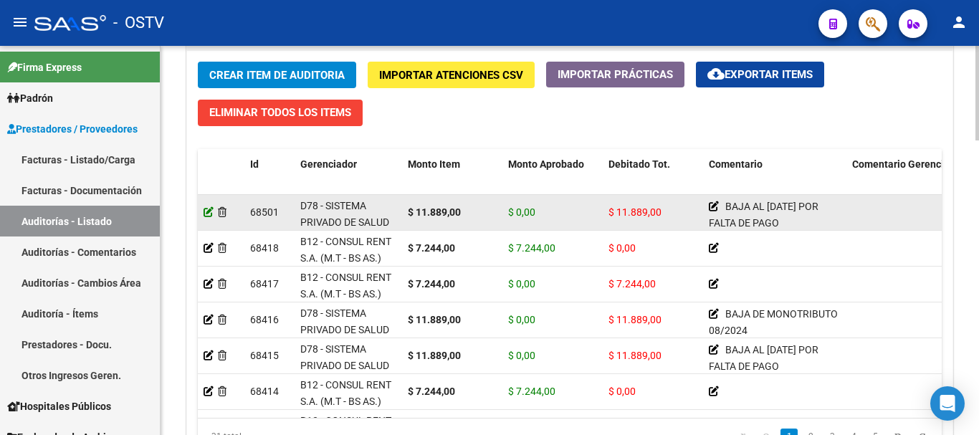
click at [210, 208] on icon at bounding box center [209, 212] width 10 height 10
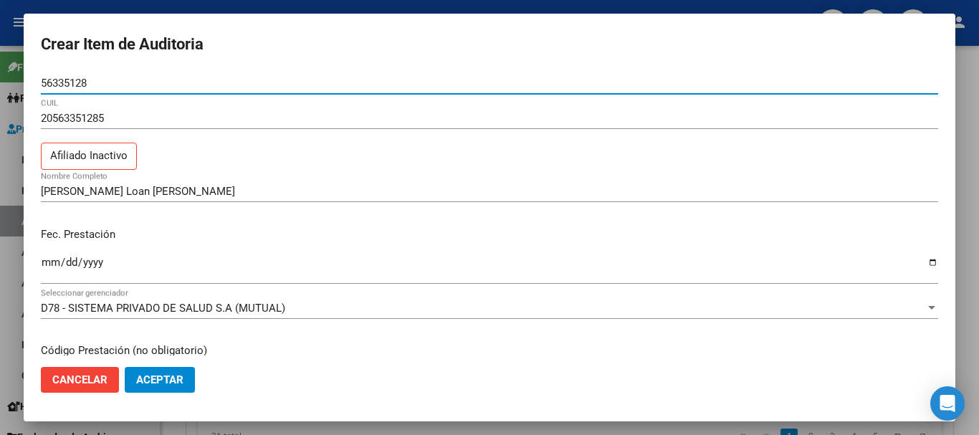
drag, startPoint x: 97, startPoint y: 78, endPoint x: 20, endPoint y: 77, distance: 77.4
click at [20, 77] on div "Crear Item de Auditoria 56335128 Nro Documento 20563351285 CUIL Afiliado Inacti…" at bounding box center [489, 217] width 979 height 435
click at [979, 265] on div at bounding box center [489, 217] width 979 height 435
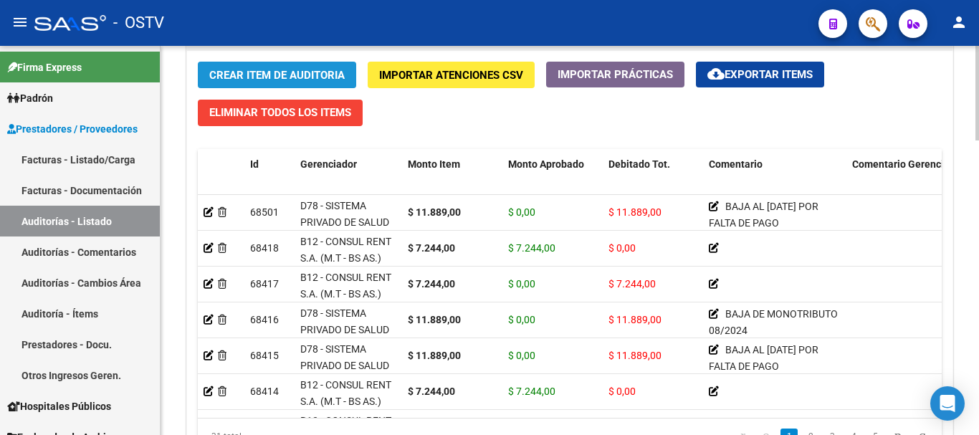
click at [281, 77] on span "Crear Item de Auditoria" at bounding box center [276, 75] width 135 height 13
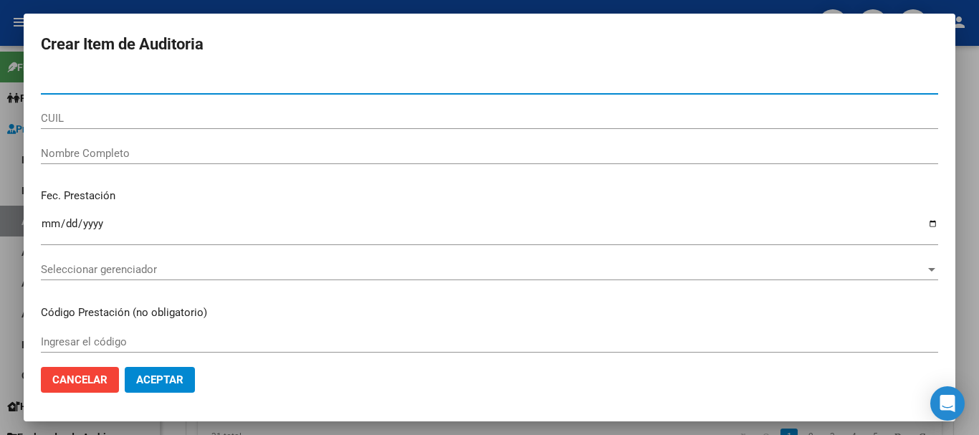
type input "56335128"
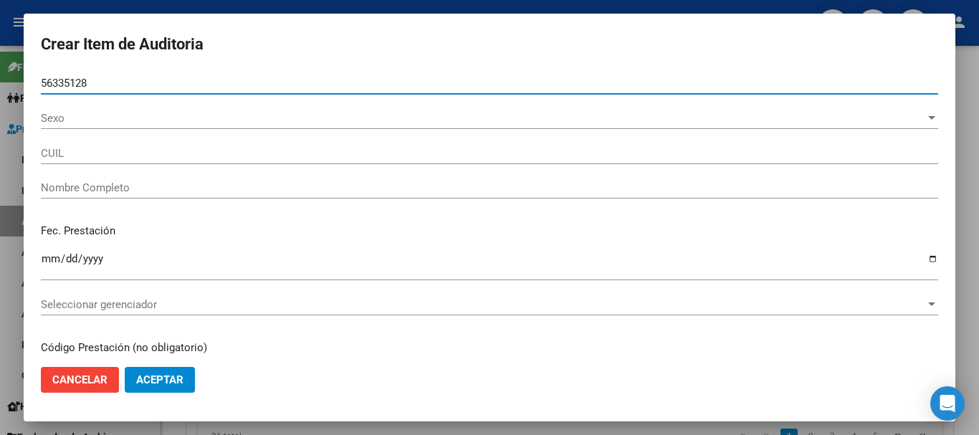
type input "20563351285"
type input "[PERSON_NAME] Loan [PERSON_NAME]"
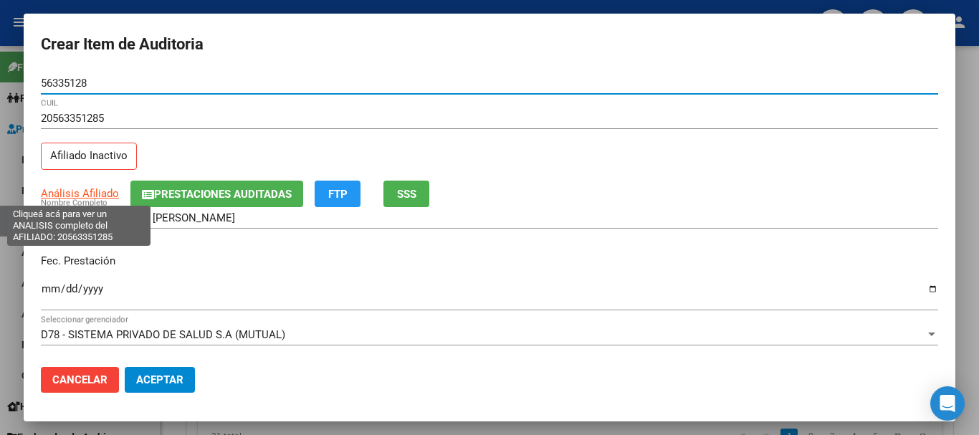
type input "56335128"
click at [94, 192] on span "Análisis Afiliado" at bounding box center [80, 193] width 78 height 13
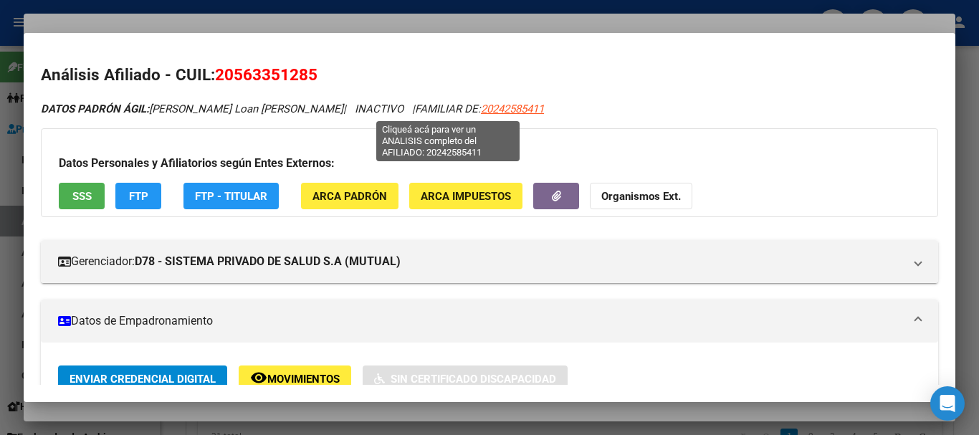
click at [481, 103] on span "20242585411" at bounding box center [512, 109] width 63 height 13
type textarea "20242585411"
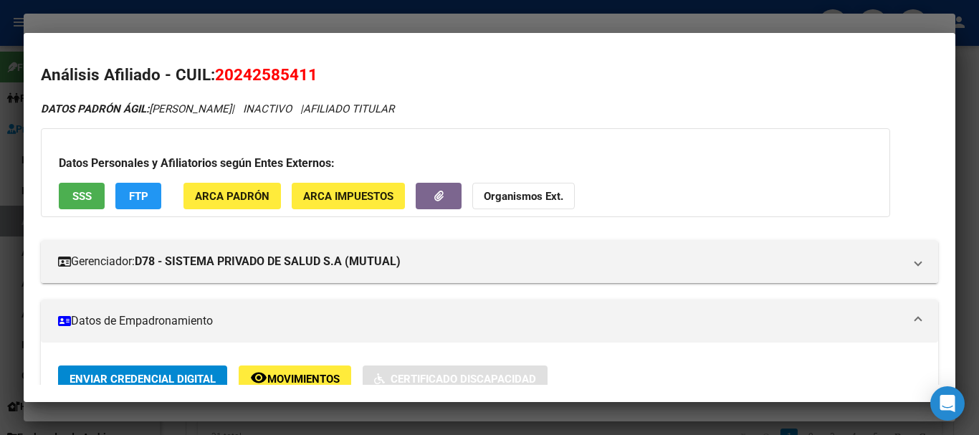
click at [554, 201] on strong "Organismos Ext." at bounding box center [524, 196] width 80 height 13
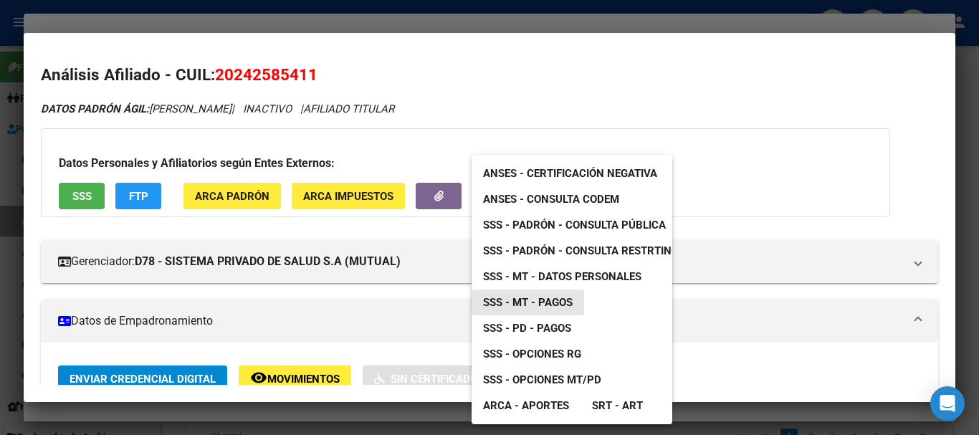
click at [559, 300] on span "SSS - MT - Pagos" at bounding box center [528, 302] width 90 height 13
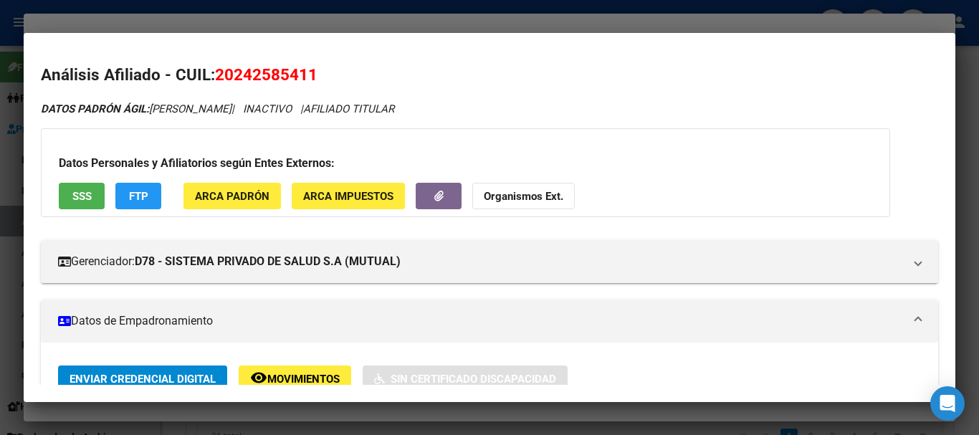
click at [191, 22] on div at bounding box center [489, 217] width 979 height 435
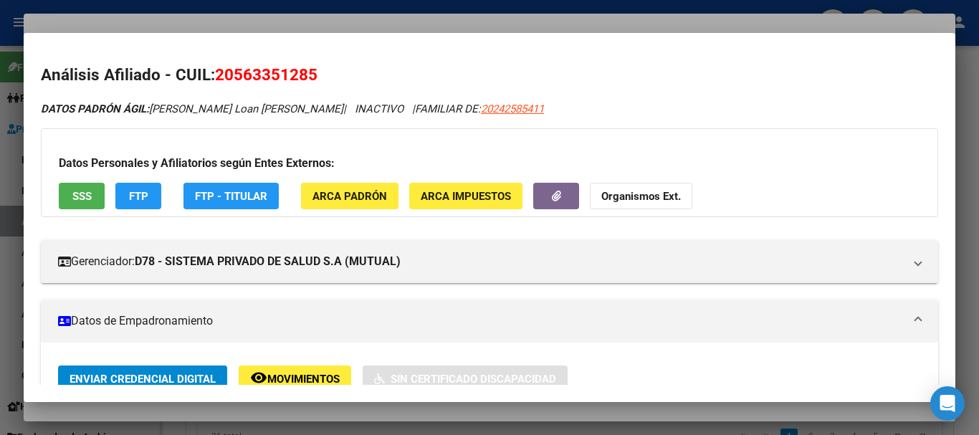
click at [971, 163] on div at bounding box center [489, 217] width 979 height 435
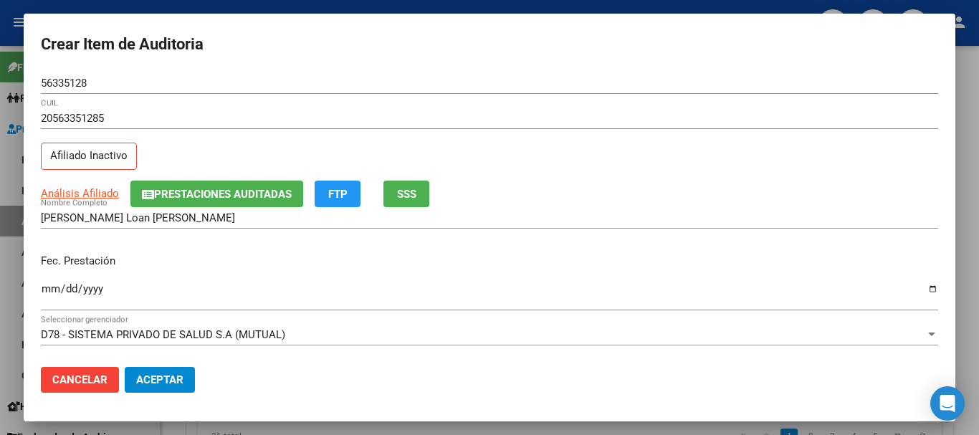
click at [971, 163] on div at bounding box center [489, 217] width 979 height 435
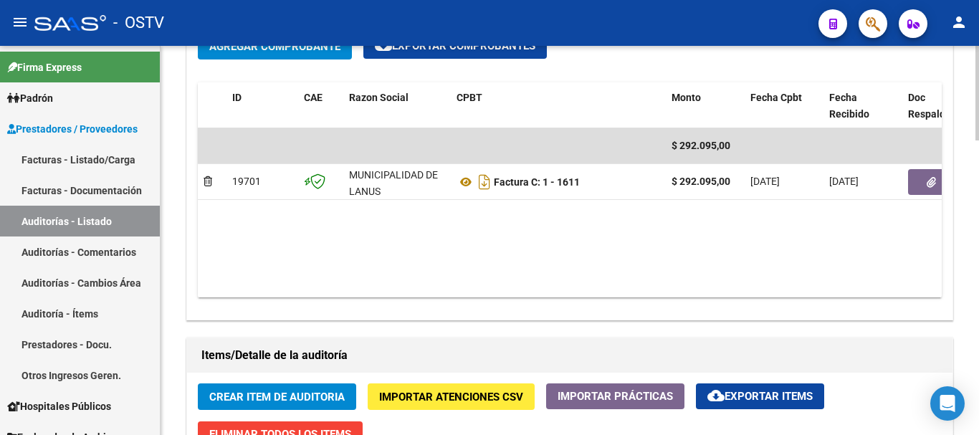
scroll to position [923, 0]
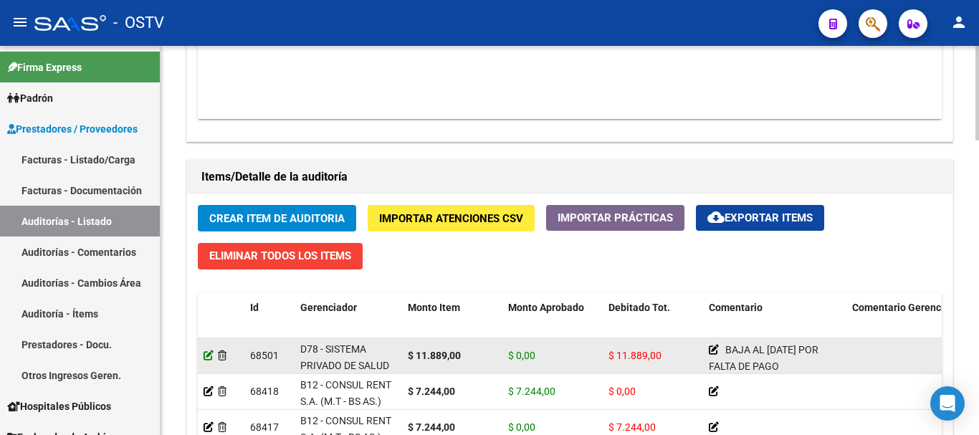
click at [213, 354] on icon at bounding box center [209, 356] width 10 height 10
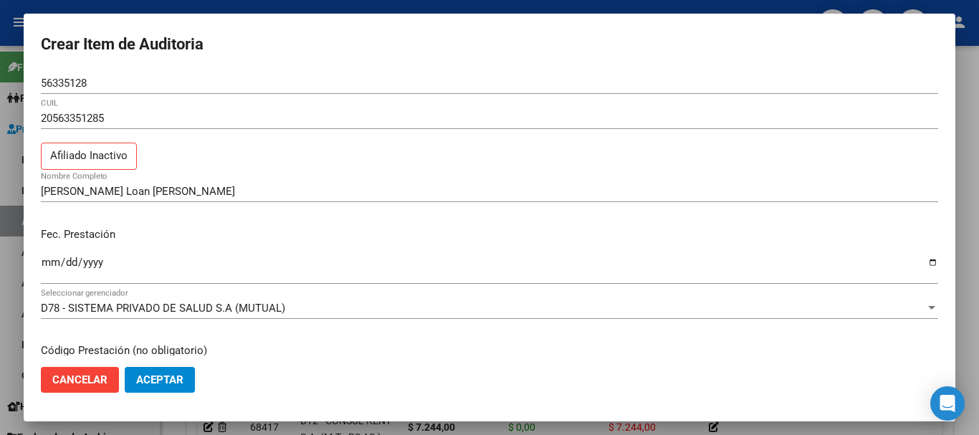
click at [979, 222] on div at bounding box center [489, 217] width 979 height 435
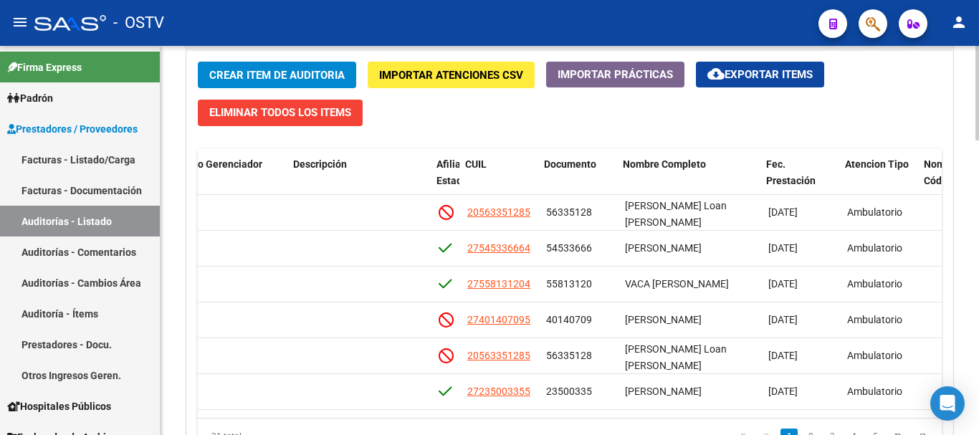
scroll to position [0, 703]
click at [300, 80] on span "Crear Item de Auditoria" at bounding box center [276, 75] width 135 height 13
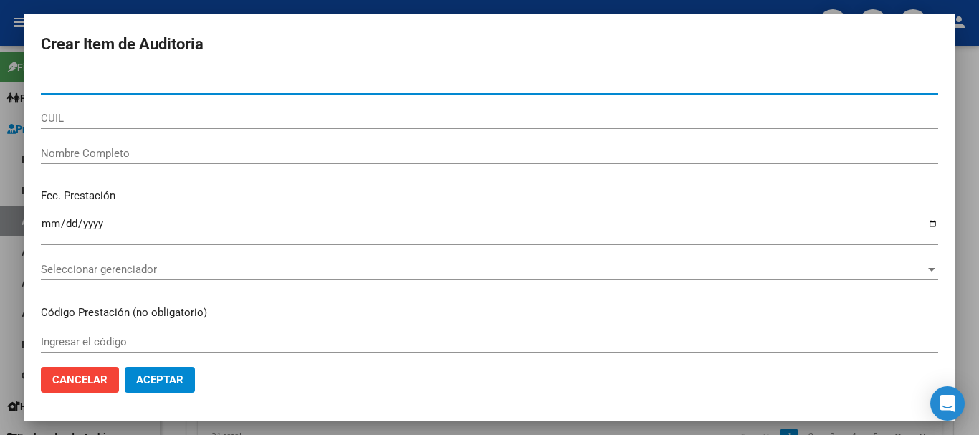
paste input "51161356"
type input "51161356"
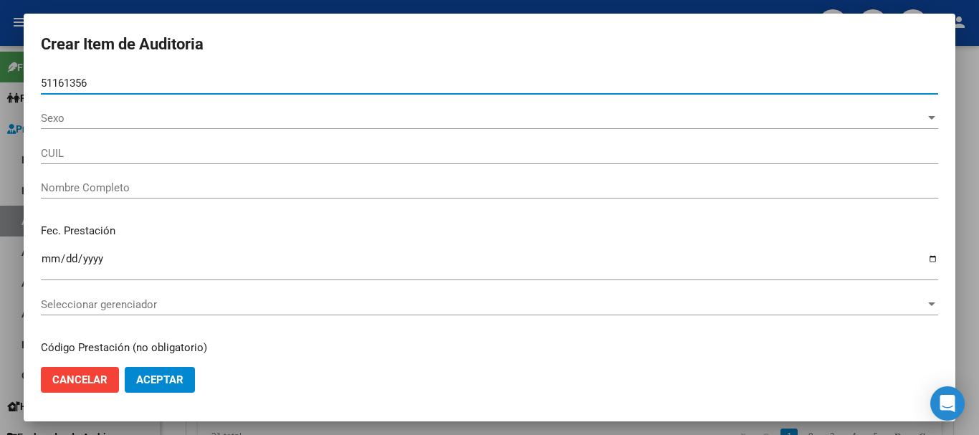
type input "20511613567"
type input "[PERSON_NAME]"
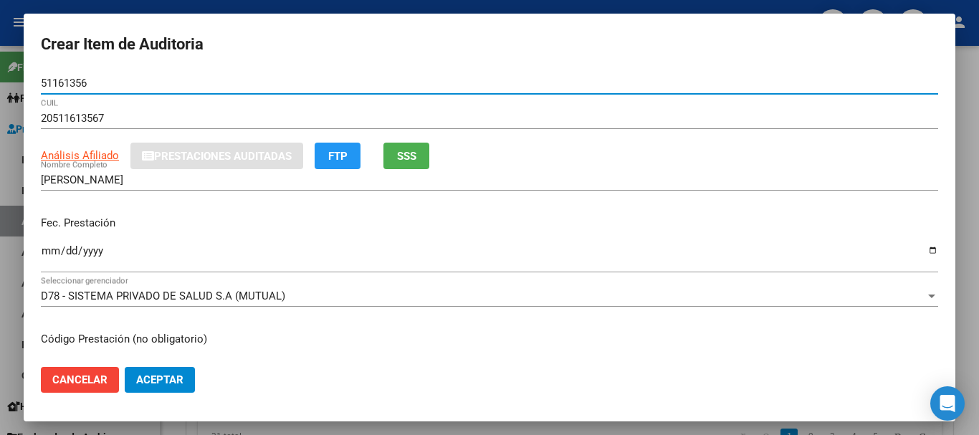
type input "51161356"
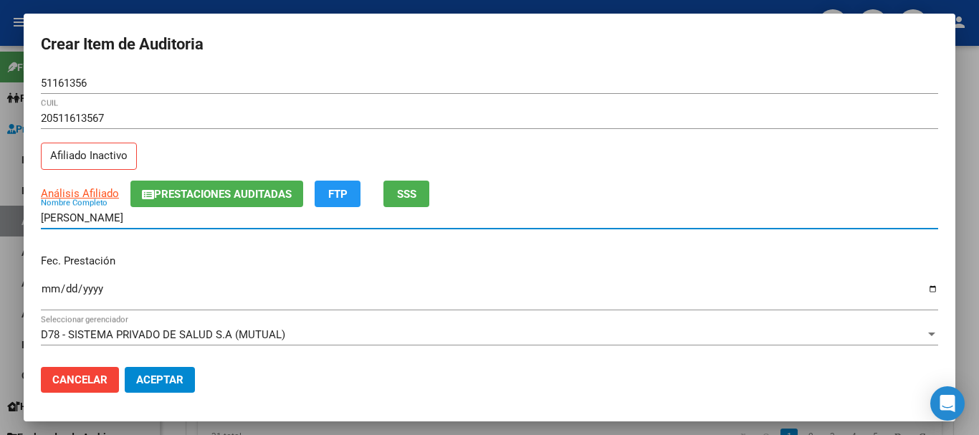
click at [979, 230] on div at bounding box center [489, 217] width 979 height 435
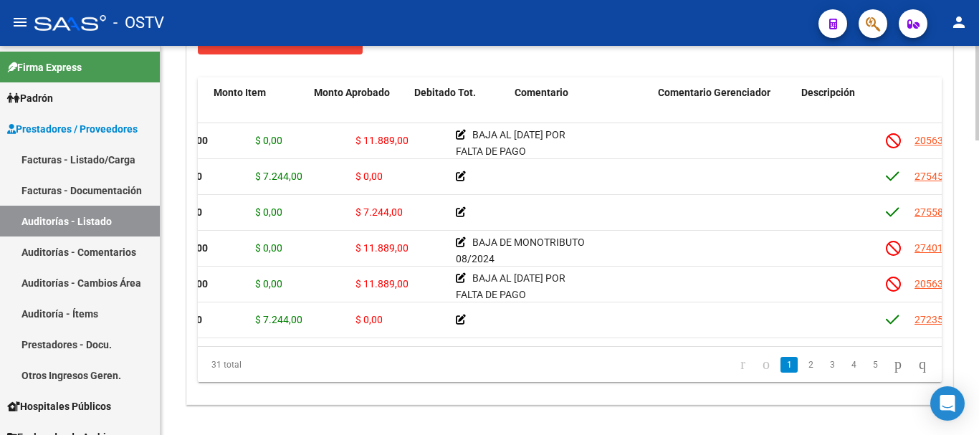
scroll to position [0, 0]
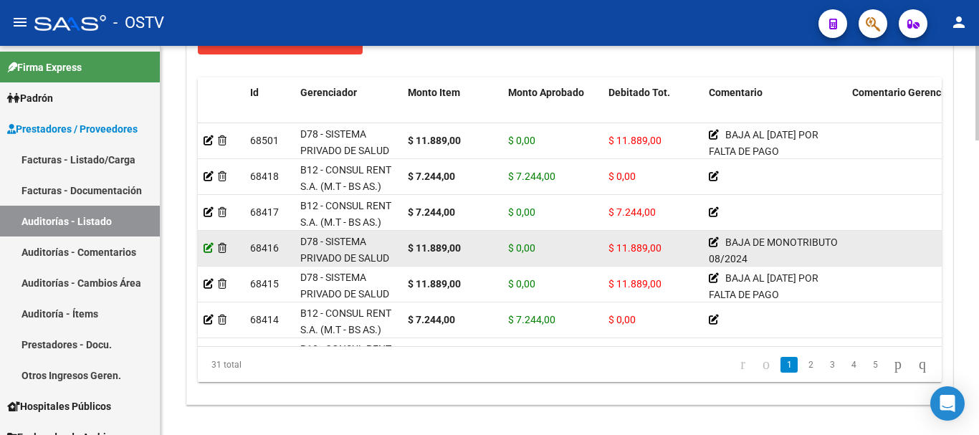
click at [206, 243] on icon at bounding box center [209, 248] width 10 height 10
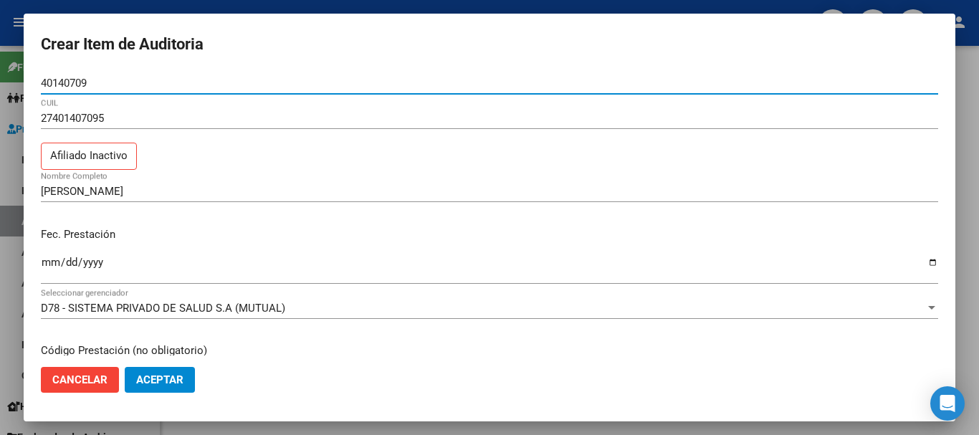
click at [65, 82] on input "40140709" at bounding box center [490, 83] width 898 height 13
click at [979, 227] on div at bounding box center [489, 217] width 979 height 435
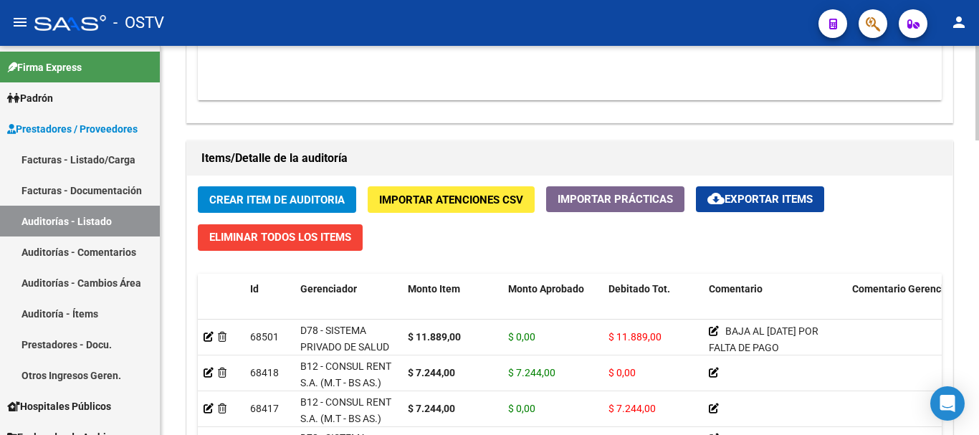
scroll to position [923, 0]
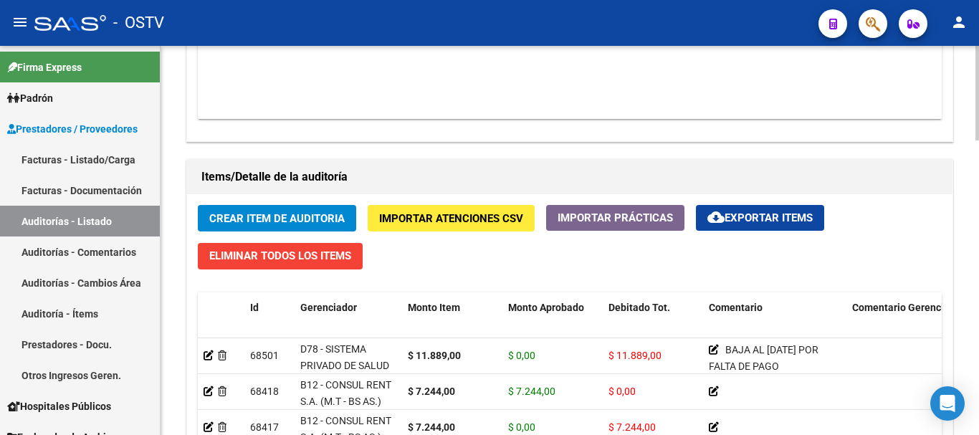
click at [248, 219] on span "Crear Item de Auditoria" at bounding box center [276, 218] width 135 height 13
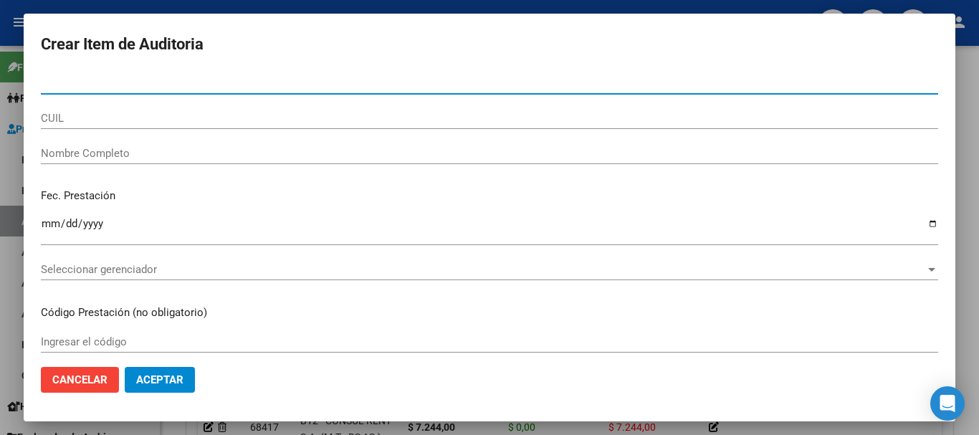
paste input "40140709"
type input "40140709"
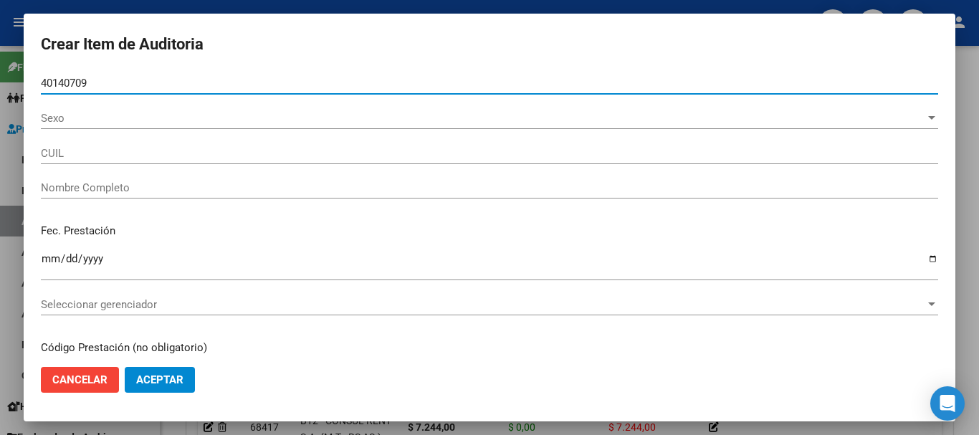
type input "27401407095"
type input "[PERSON_NAME]"
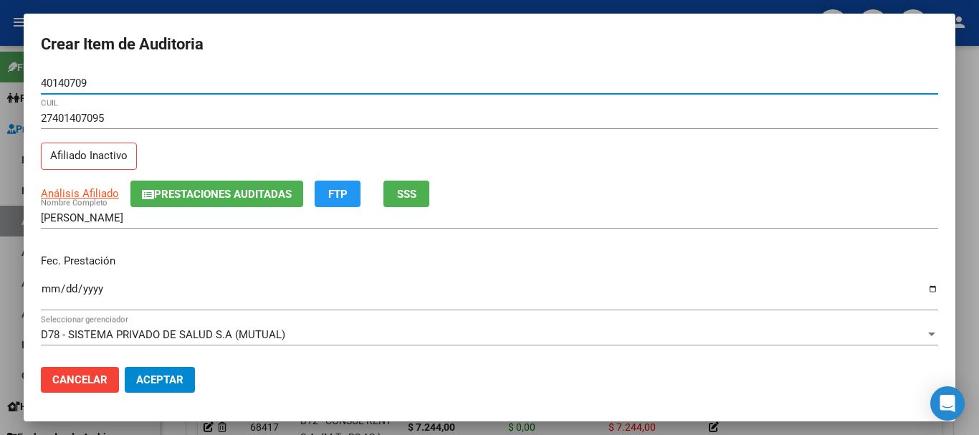
type input "40140709"
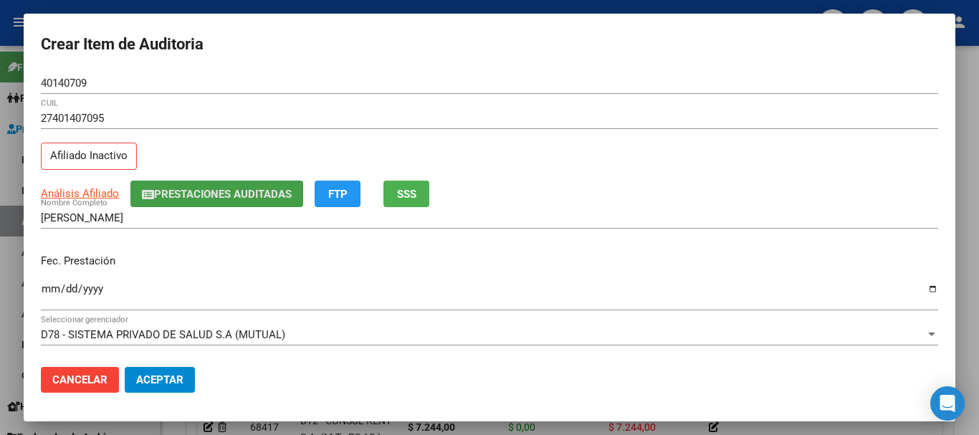
click at [209, 202] on button "Prestaciones Auditadas" at bounding box center [216, 194] width 173 height 27
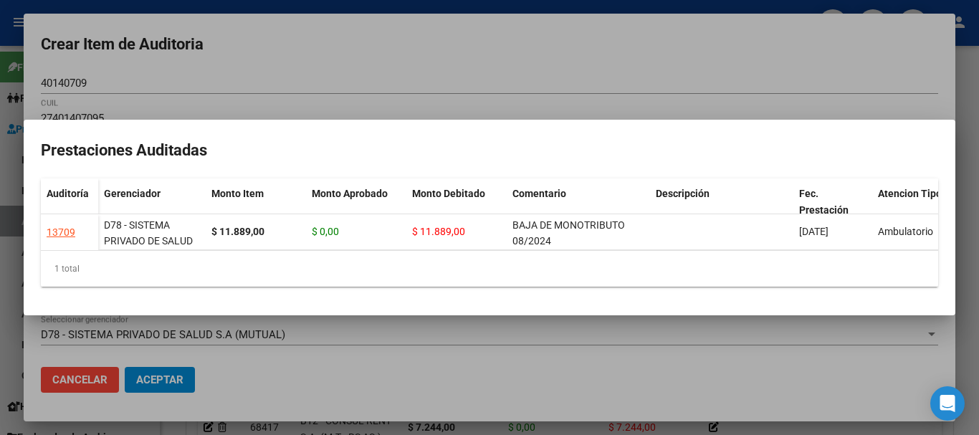
click at [480, 51] on div at bounding box center [489, 217] width 979 height 435
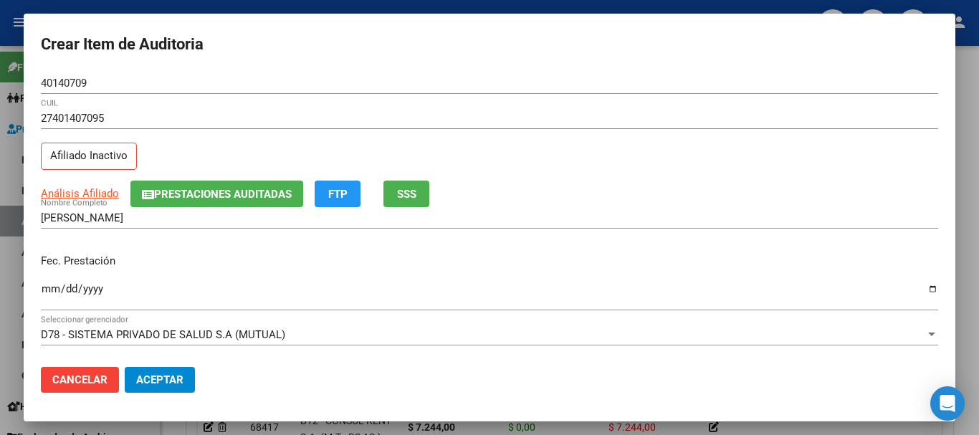
click at [960, 345] on div at bounding box center [489, 217] width 979 height 435
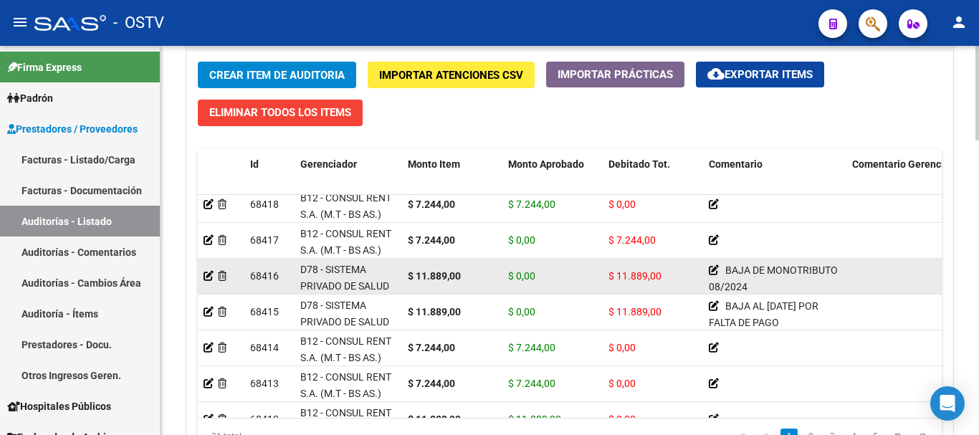
scroll to position [0, 0]
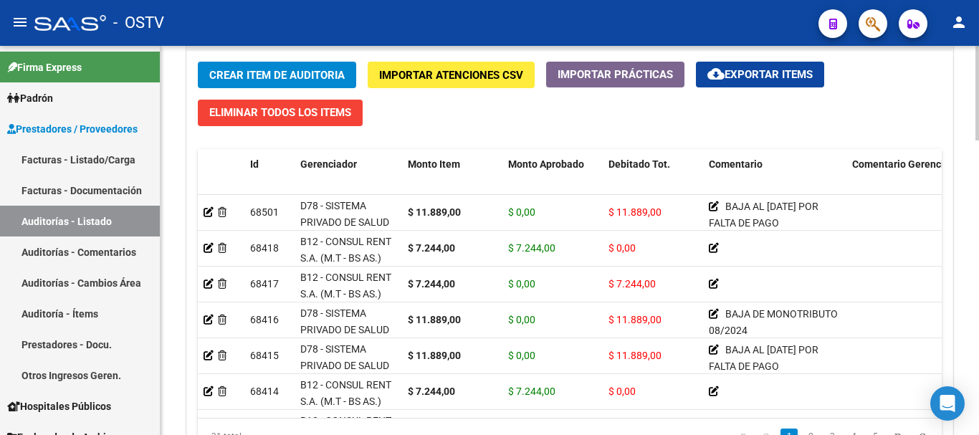
click at [265, 73] on span "Crear Item de Auditoria" at bounding box center [276, 75] width 135 height 13
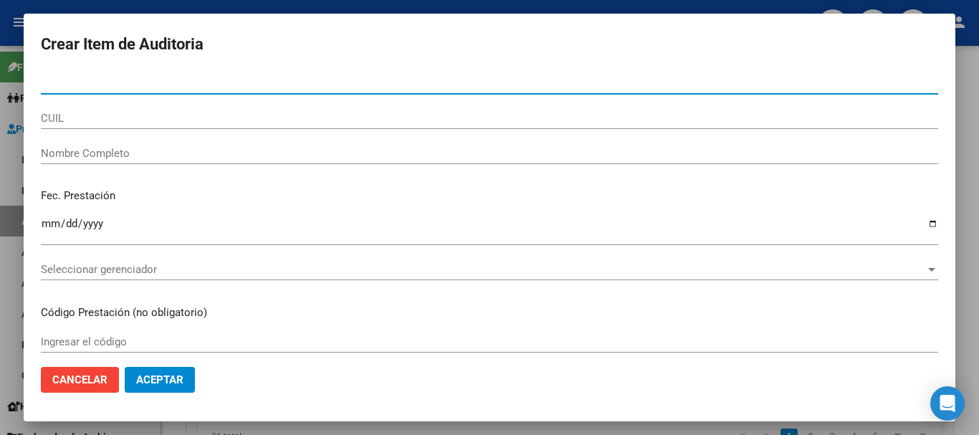
paste input "51161356"
type input "51161356"
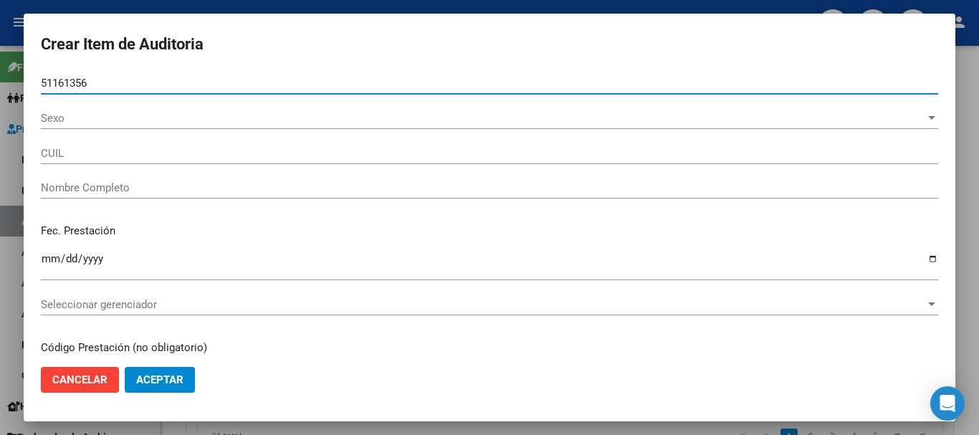
type input "20511613567"
type input "[PERSON_NAME]"
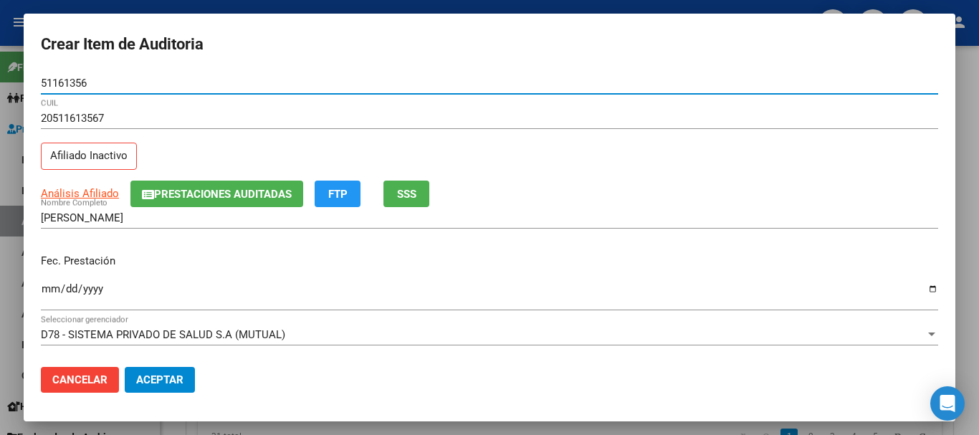
type input "51161356"
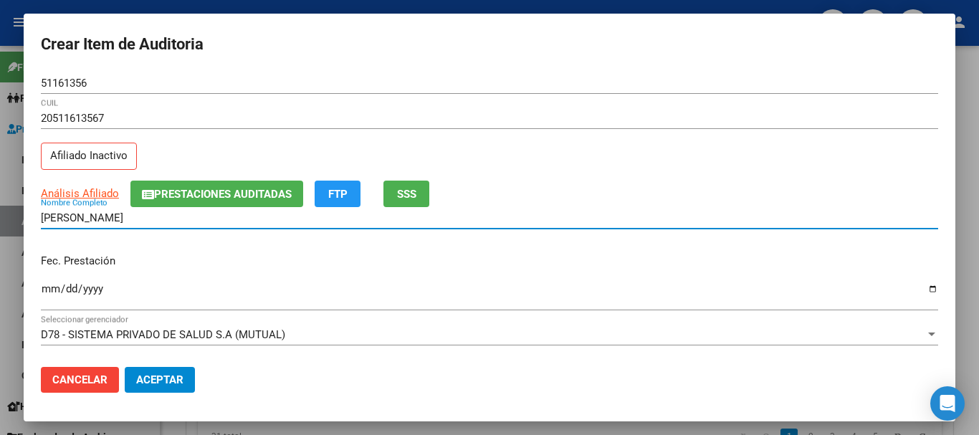
drag, startPoint x: 148, startPoint y: 218, endPoint x: 34, endPoint y: 218, distance: 114.7
click at [34, 218] on mat-dialog-content "51161356 Nro Documento 20511613567 CUIL Afiliado Inactivo Análisis Afiliado Pre…" at bounding box center [490, 213] width 932 height 283
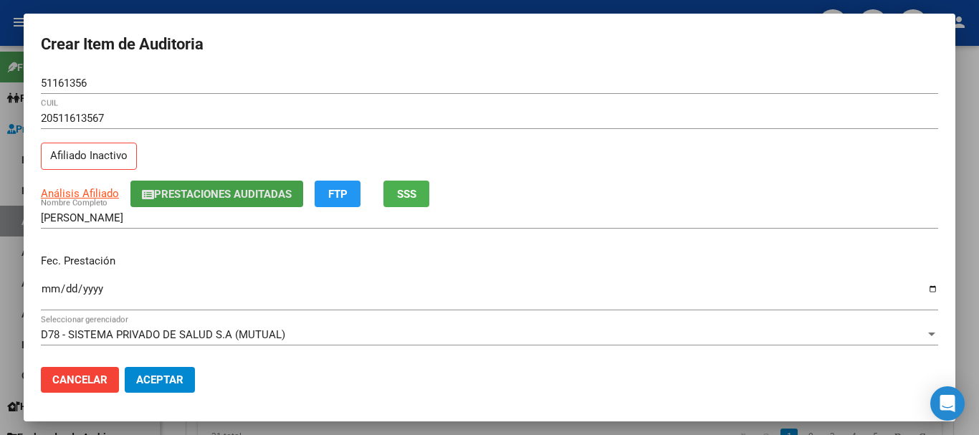
click at [255, 190] on span "Prestaciones Auditadas" at bounding box center [223, 194] width 138 height 13
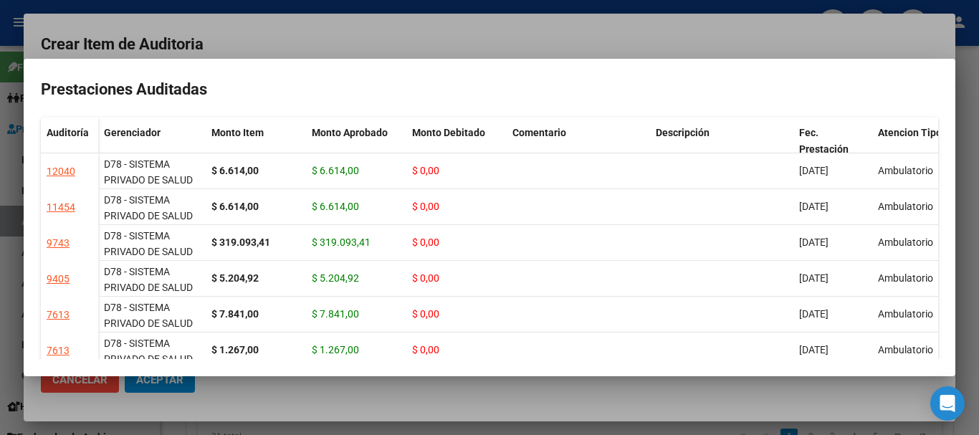
click at [576, 29] on div at bounding box center [489, 217] width 979 height 435
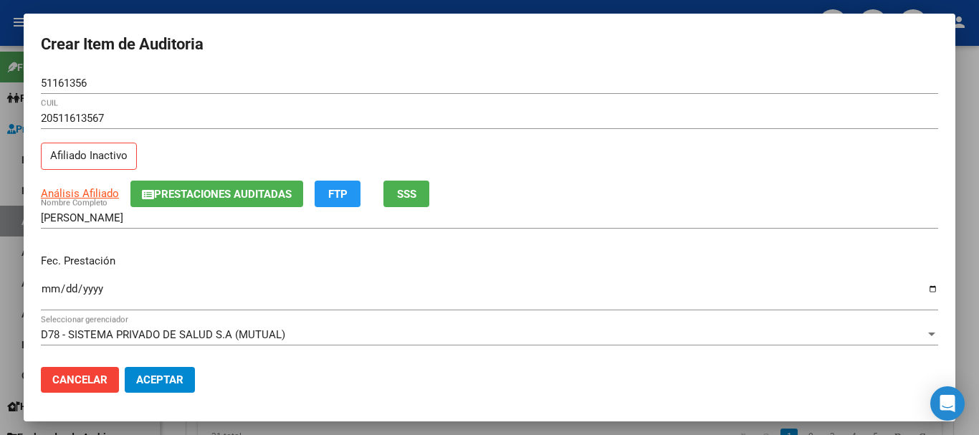
click at [979, 176] on div at bounding box center [489, 217] width 979 height 435
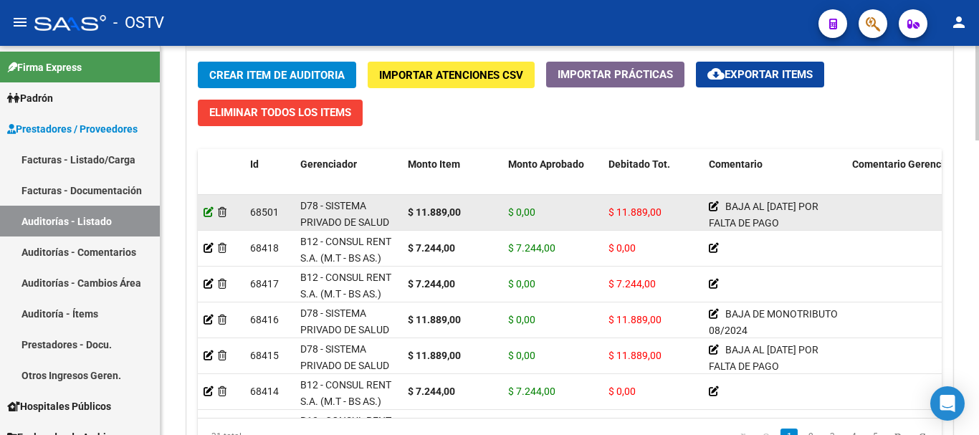
click at [209, 211] on icon at bounding box center [209, 212] width 10 height 10
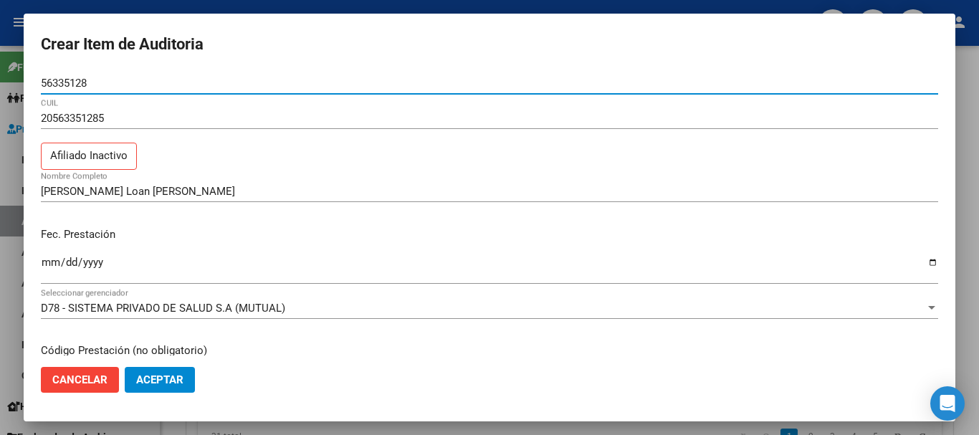
click at [979, 206] on div at bounding box center [489, 217] width 979 height 435
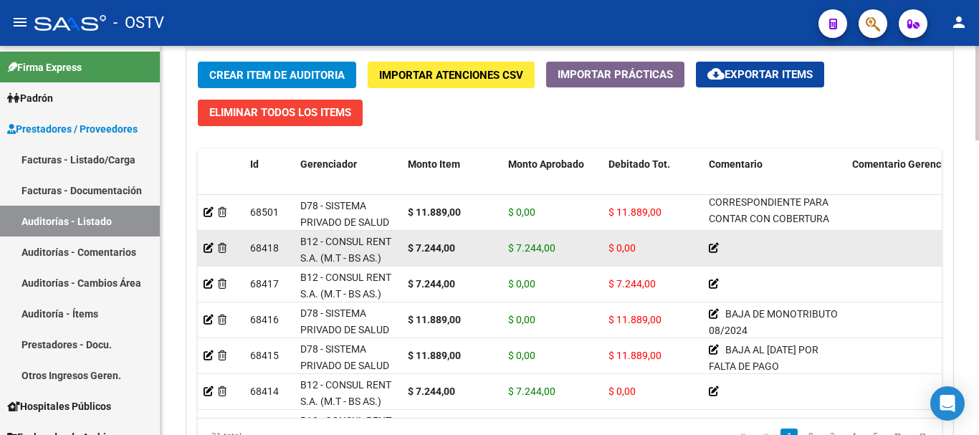
scroll to position [53, 0]
drag, startPoint x: 814, startPoint y: 219, endPoint x: 814, endPoint y: 238, distance: 19.4
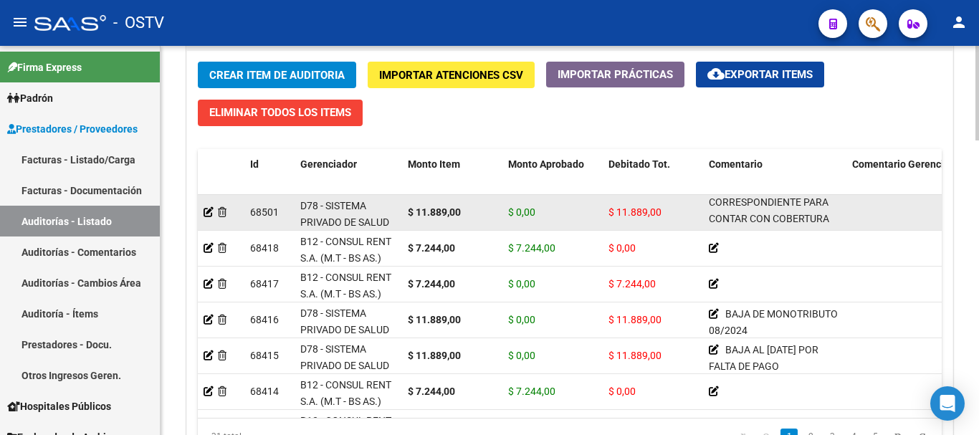
drag, startPoint x: 824, startPoint y: 212, endPoint x: 905, endPoint y: 212, distance: 81.0
click at [824, 211] on div "BAJA AL [DATE] POR FALTA DE PAGO CORRESPONDIENTE PARA CONTAR CON COBERTURA" at bounding box center [775, 213] width 132 height 29
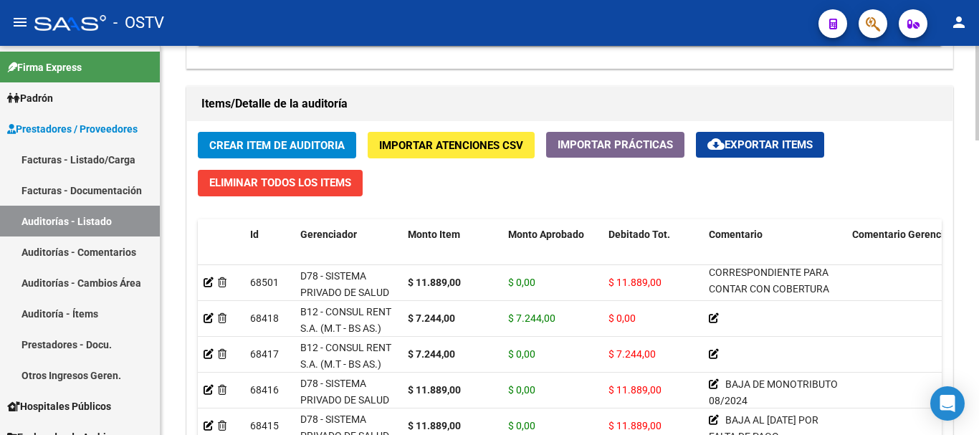
scroll to position [923, 0]
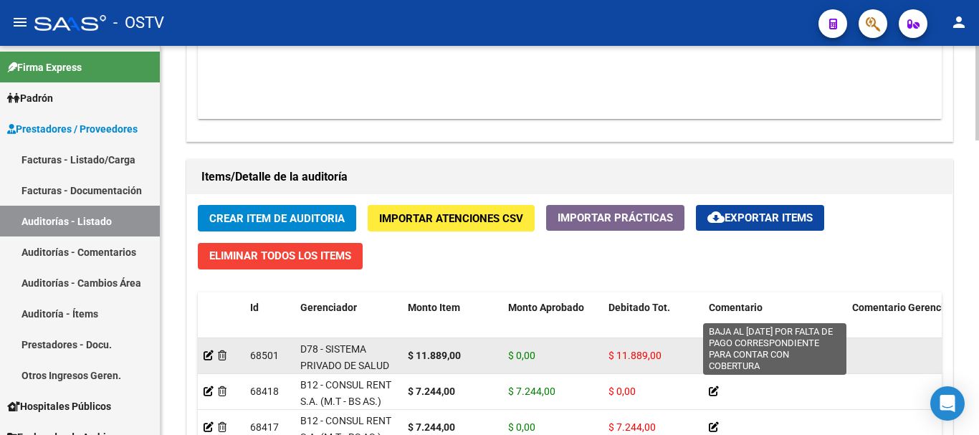
click at [764, 362] on span "BAJA AL [DATE] POR FALTA DE PAGO CORRESPONDIENTE PARA CONTAR CON COBERTURA" at bounding box center [769, 338] width 120 height 60
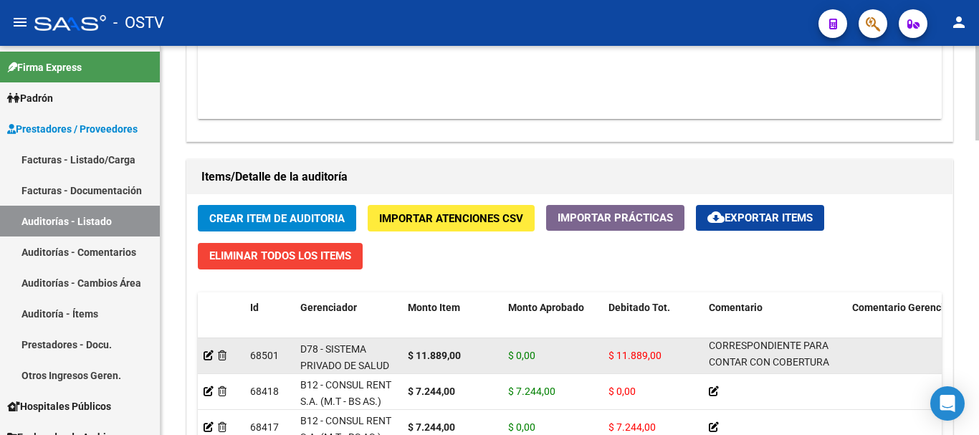
click at [764, 362] on span "BAJA AL [DATE] POR FALTA DE PAGO CORRESPONDIENTE PARA CONTAR CON COBERTURA" at bounding box center [769, 338] width 120 height 60
click at [768, 361] on span "BAJA AL [DATE] POR FALTA DE PAGO CORRESPONDIENTE PARA CONTAR CON COBERTURA" at bounding box center [769, 338] width 120 height 60
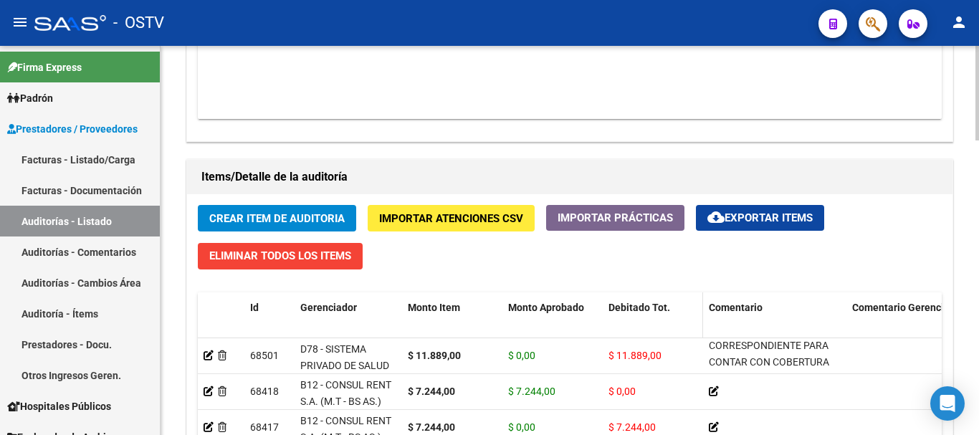
copy div "BAJA AL [DATE] POR FALTA DE PAGO CORRESPONDIENTE PARA CONTAR CON COBERTURA"
click at [242, 208] on button "Crear Item de Auditoria" at bounding box center [277, 218] width 158 height 27
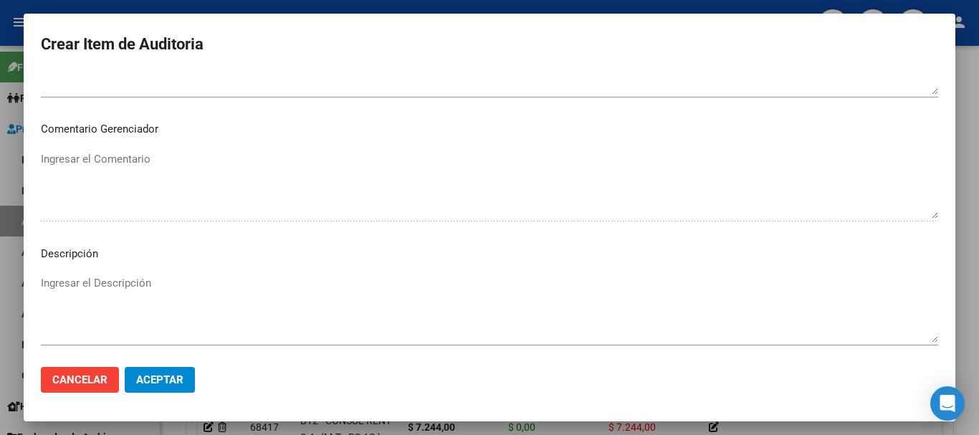
scroll to position [574, 0]
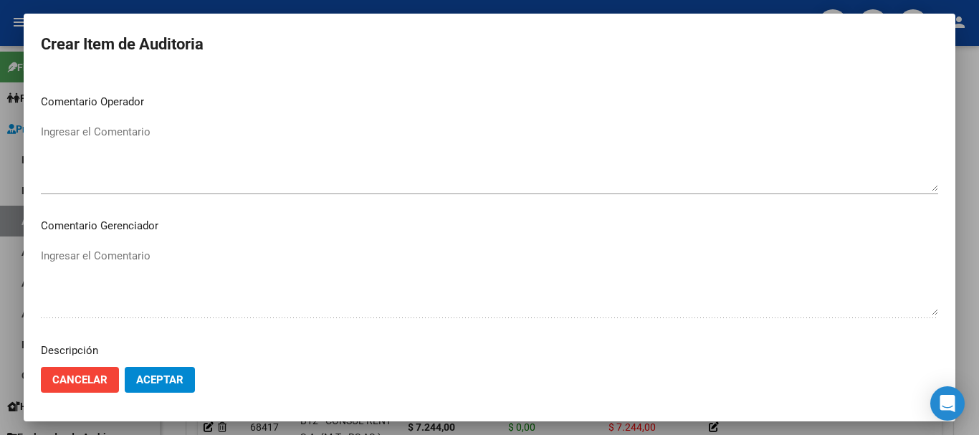
click at [128, 149] on textarea "Ingresar el Comentario" at bounding box center [490, 157] width 898 height 67
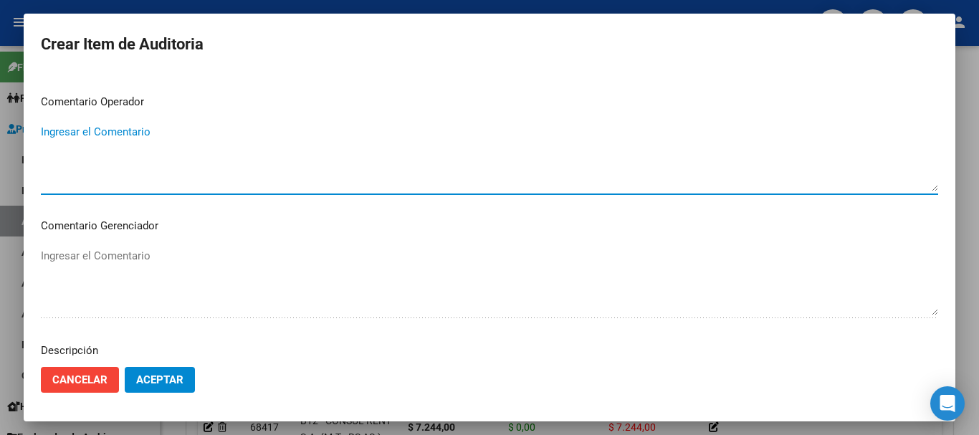
paste textarea "BAJA AL [DATE] POR FALTA DE PAGO CORRESPONDIENTE PARA CONTAR CON COBERTURA"
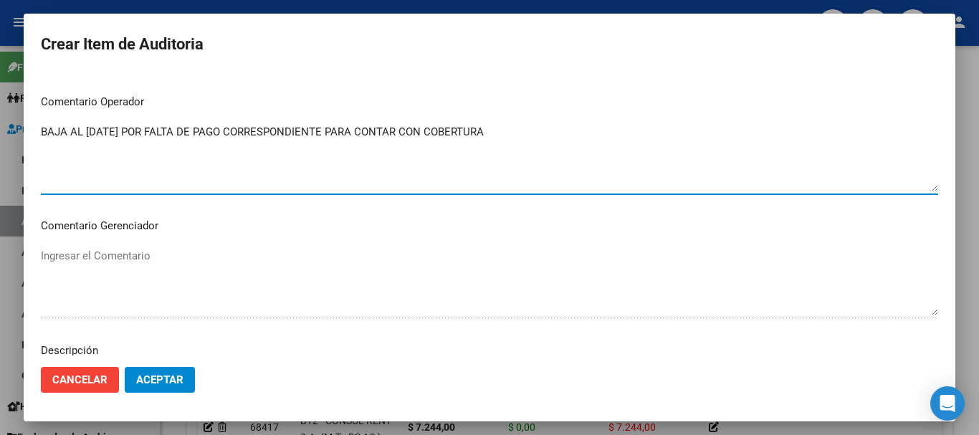
type textarea "BAJA AL [DATE] POR FALTA DE PAGO CORRESPONDIENTE PARA CONTAR CON COBERTURA"
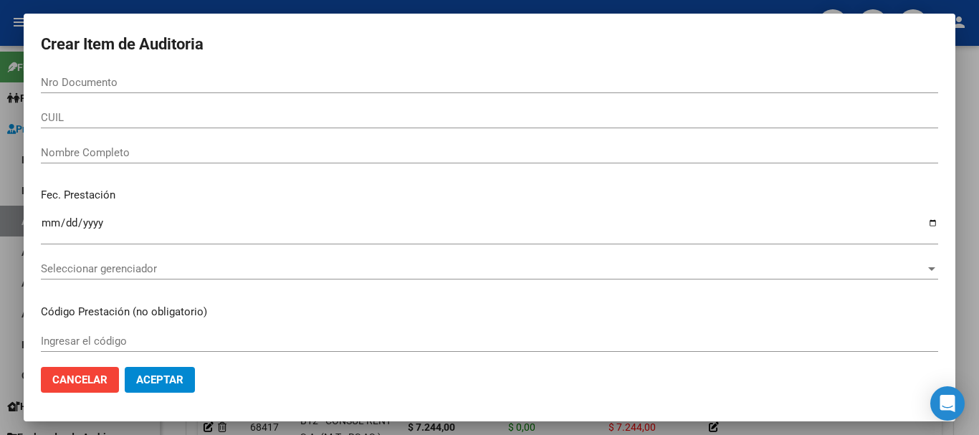
scroll to position [0, 0]
click at [135, 82] on input "Nro Documento" at bounding box center [490, 83] width 898 height 13
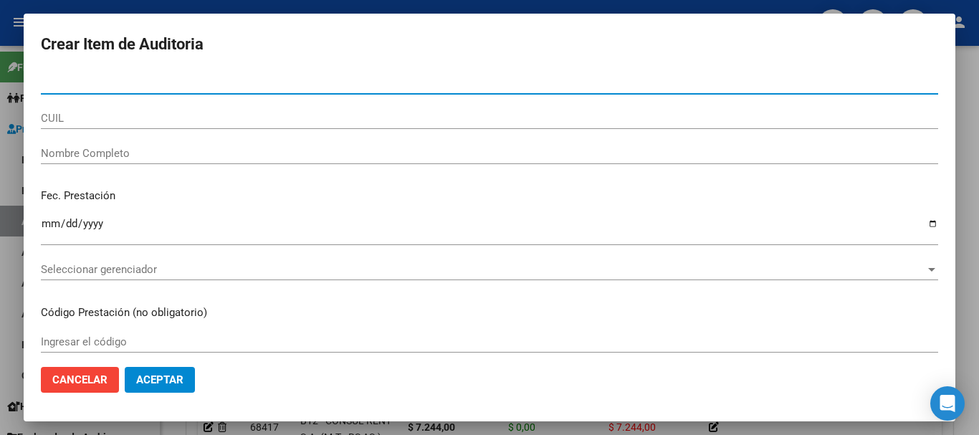
paste input "51161356"
type input "51161356"
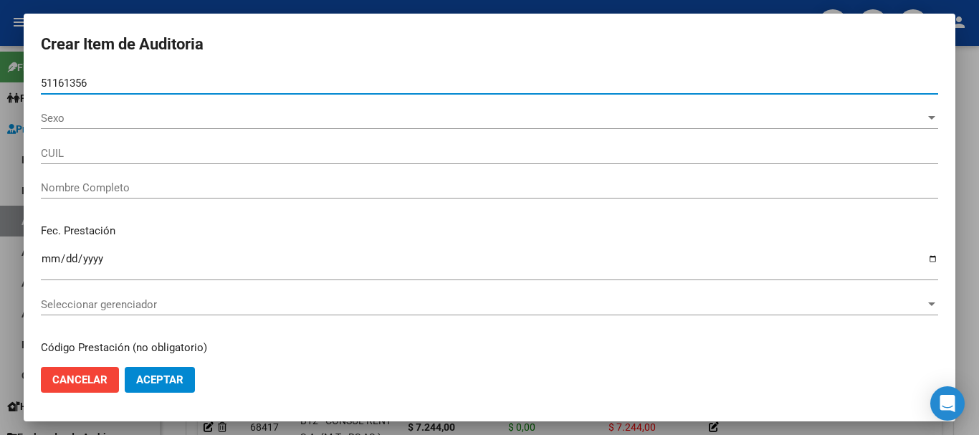
type input "20511613567"
type input "[PERSON_NAME]"
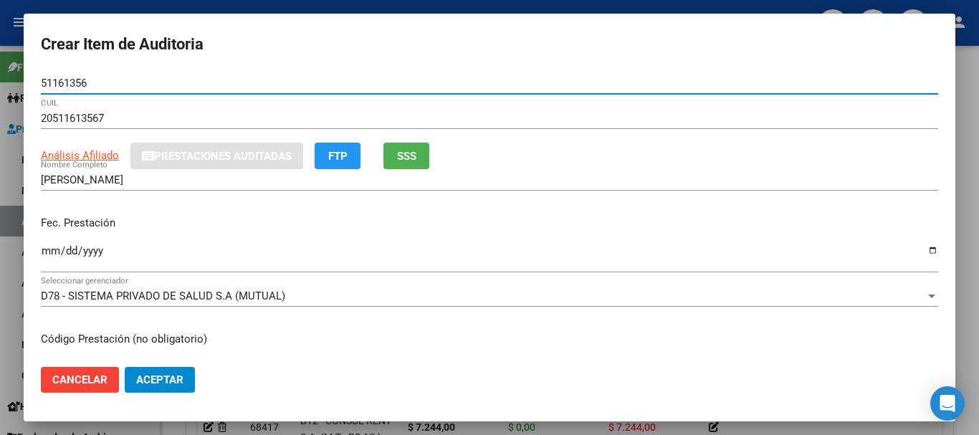
type input "51161356"
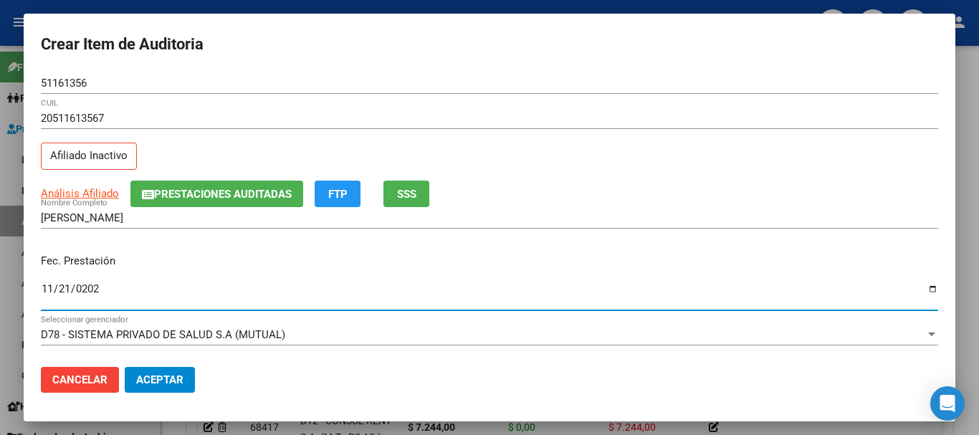
type input "[DATE]"
